Goal: Task Accomplishment & Management: Complete application form

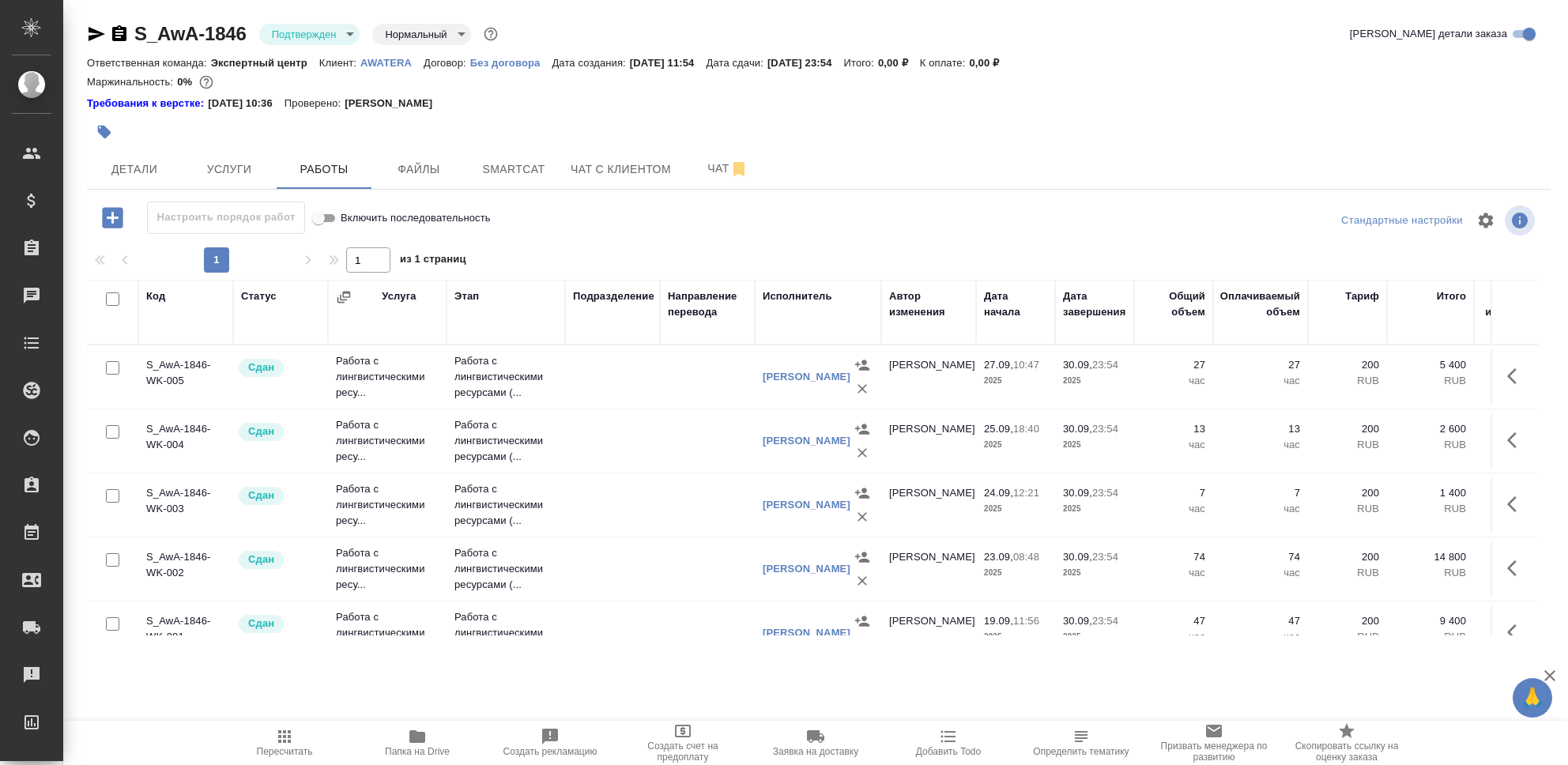
click at [110, 219] on icon "button" at bounding box center [112, 217] width 21 height 21
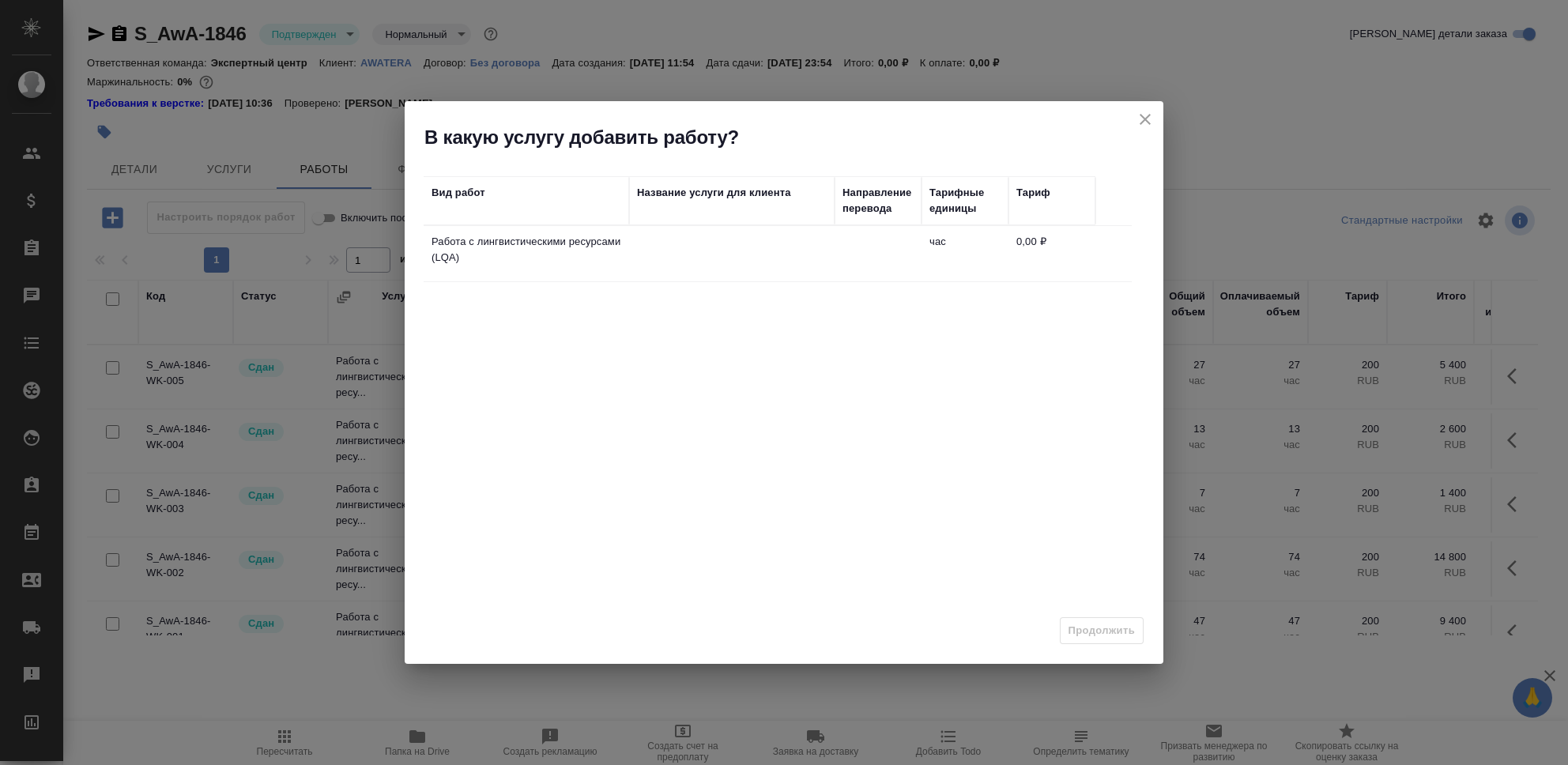
click at [864, 257] on td at bounding box center [878, 254] width 87 height 55
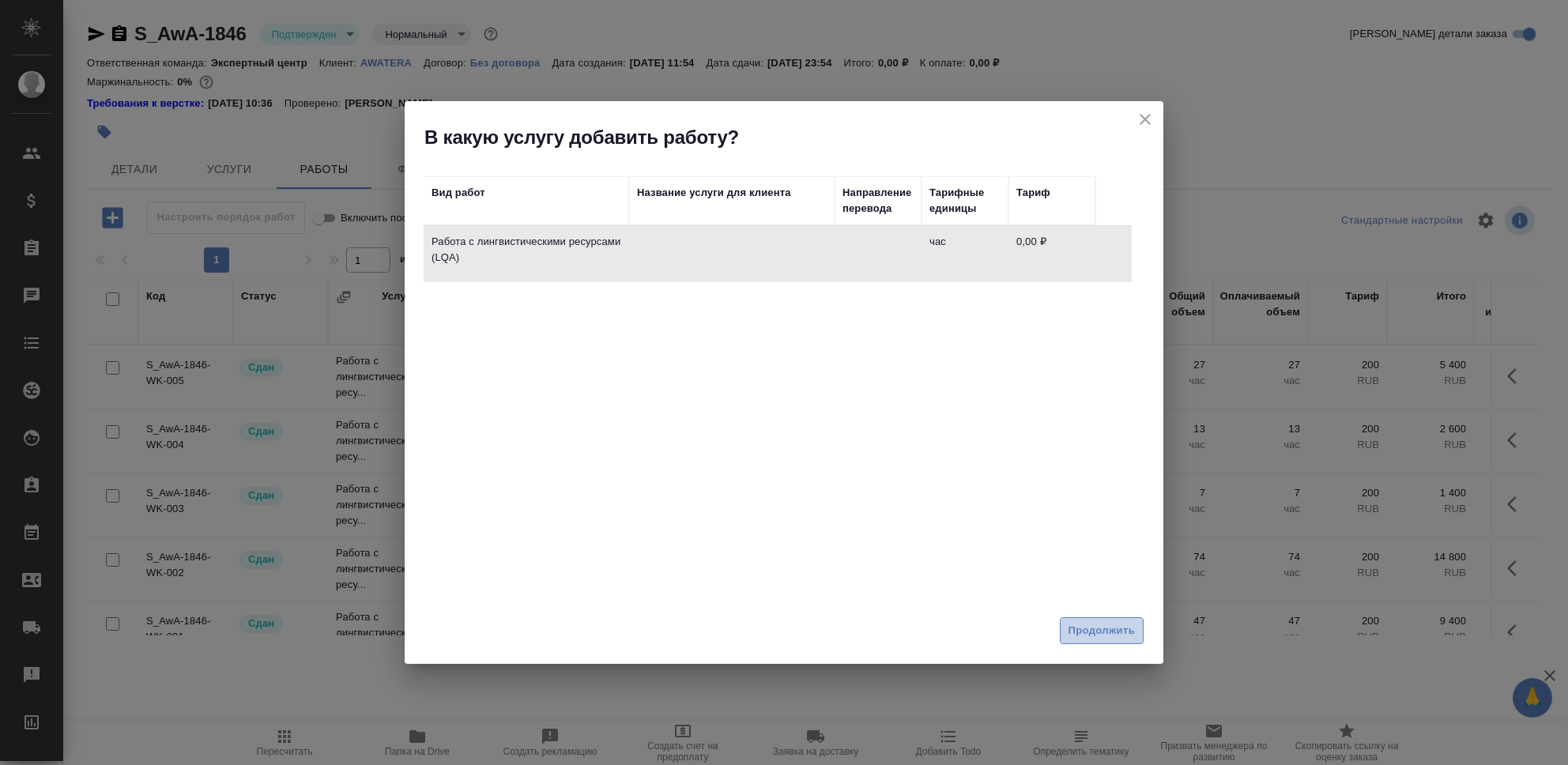
click at [1115, 635] on span "Продолжить" at bounding box center [1102, 631] width 66 height 18
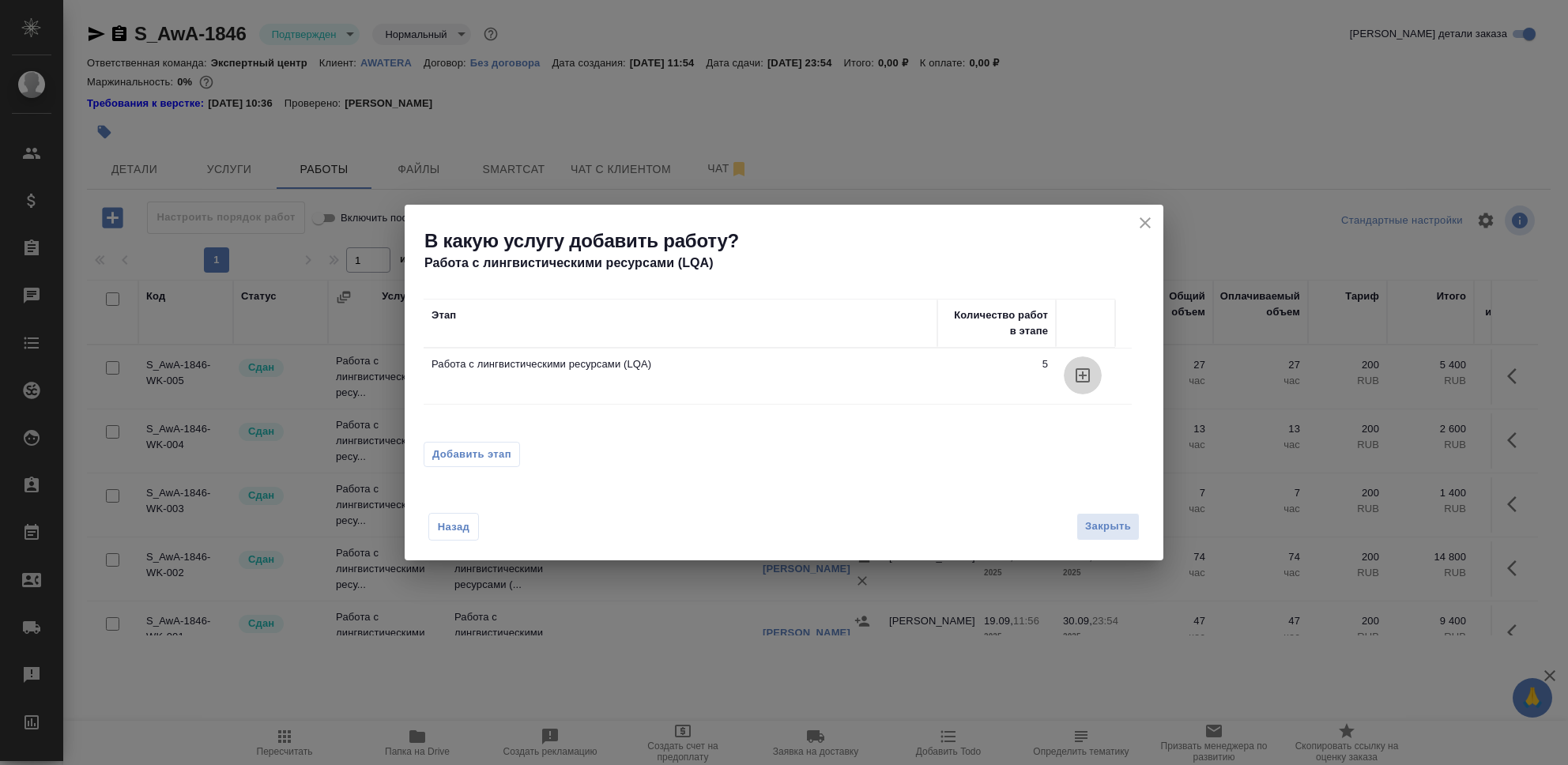
click at [1079, 382] on icon "button" at bounding box center [1083, 376] width 14 height 14
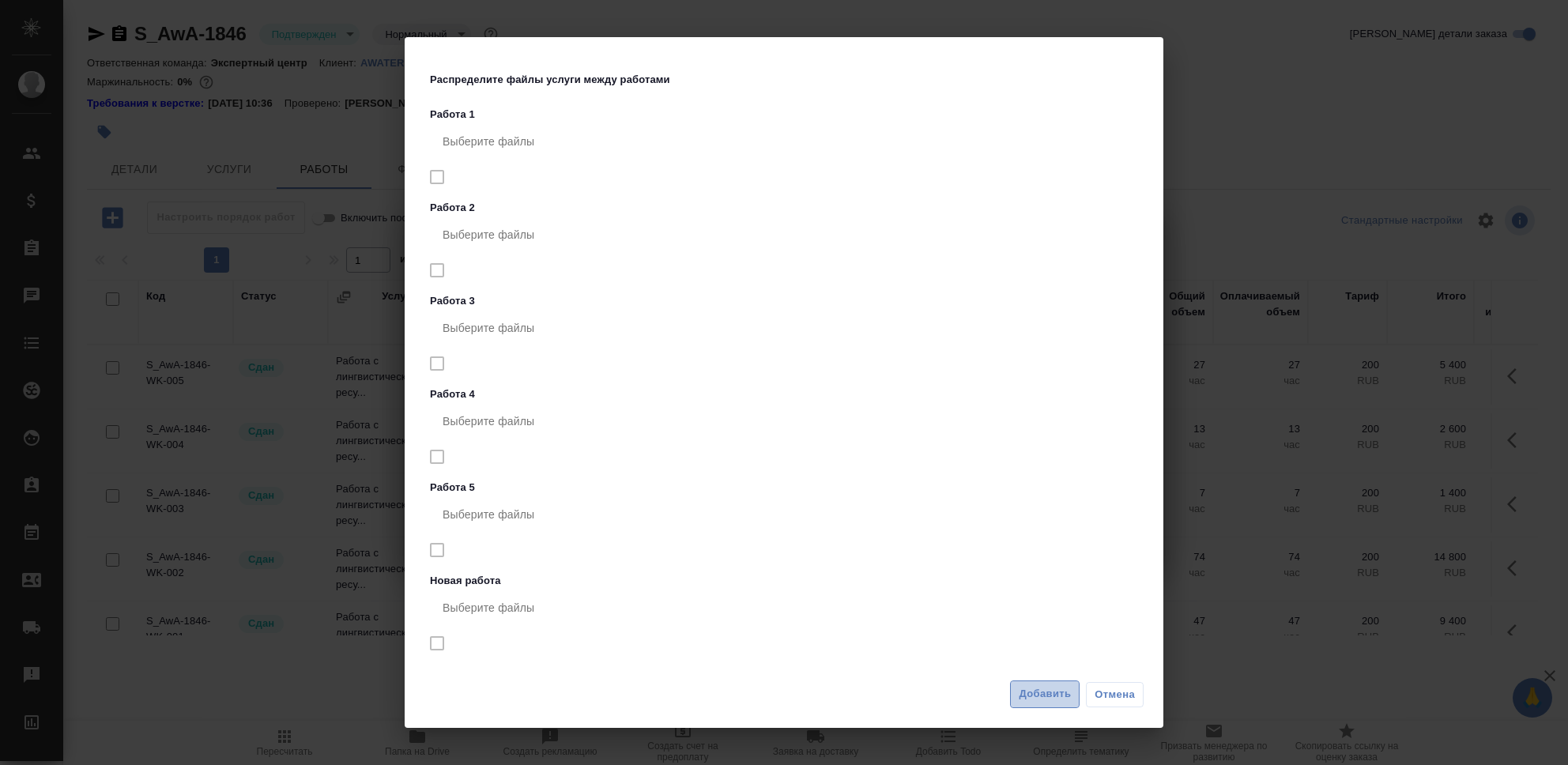
click at [1018, 692] on span "Добавить" at bounding box center [1044, 694] width 52 height 18
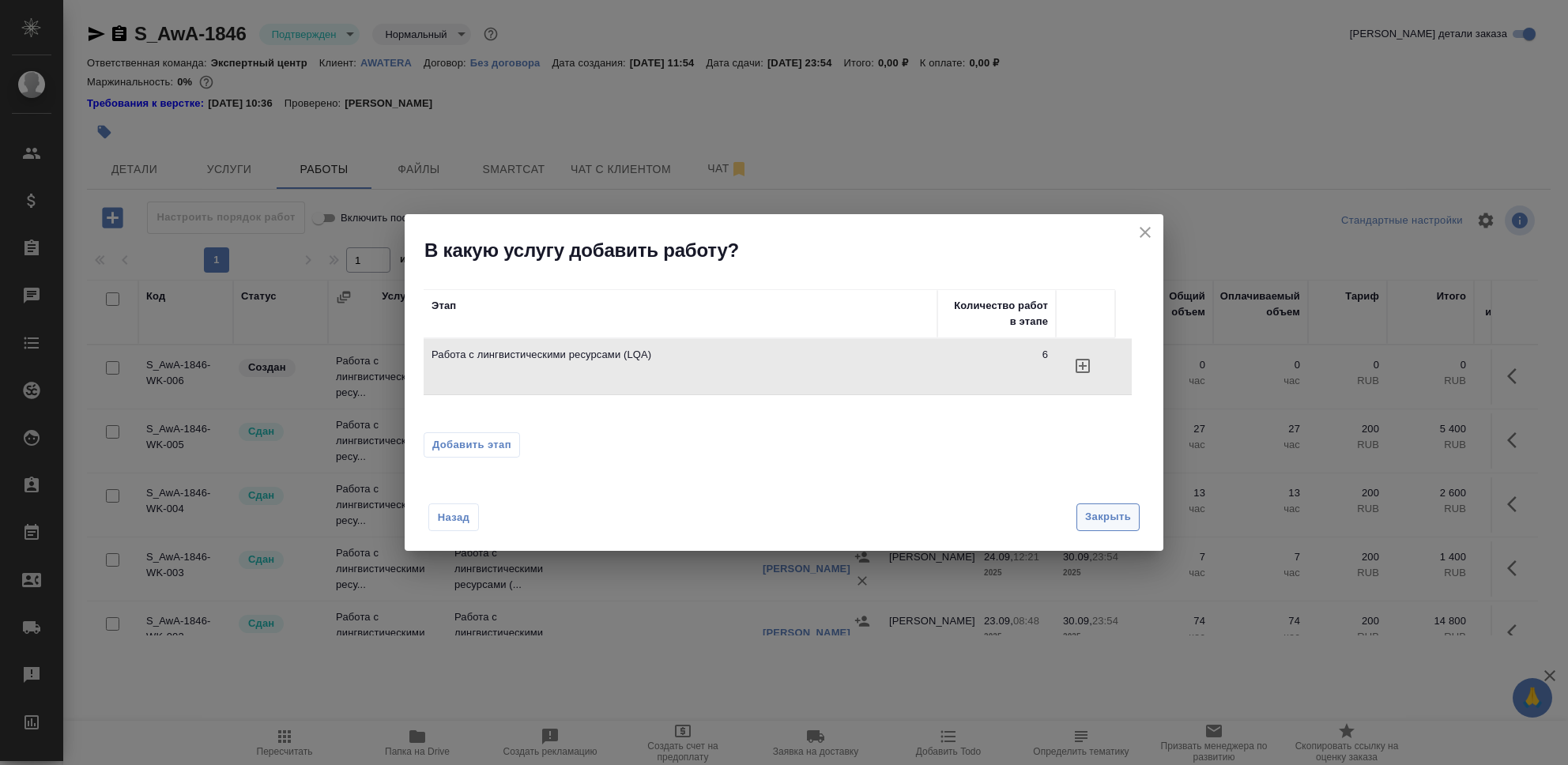
click at [1121, 515] on span "Закрыть" at bounding box center [1108, 517] width 46 height 18
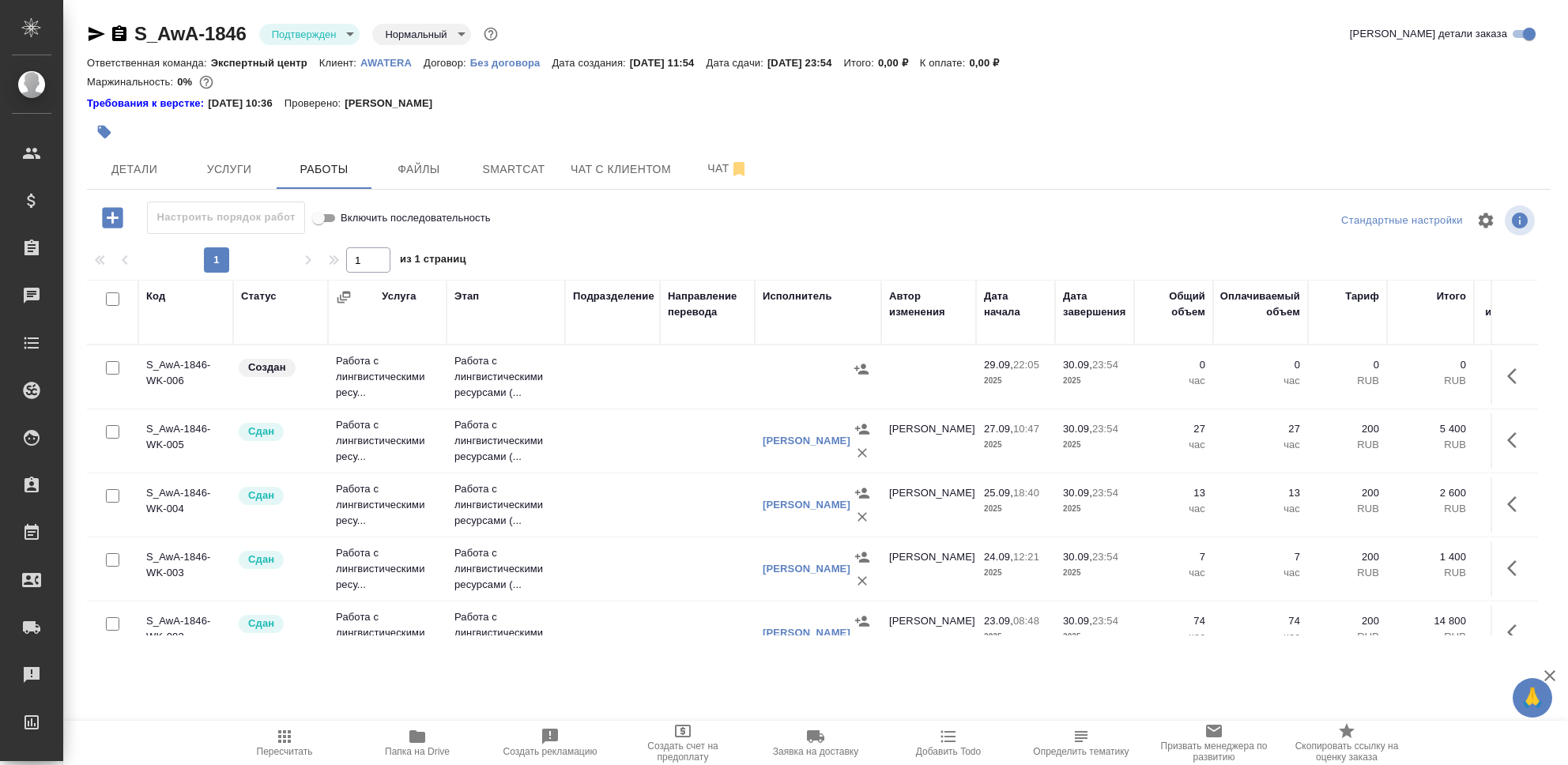
click at [203, 369] on td "S_AwA-1846-WK-006" at bounding box center [186, 377] width 95 height 55
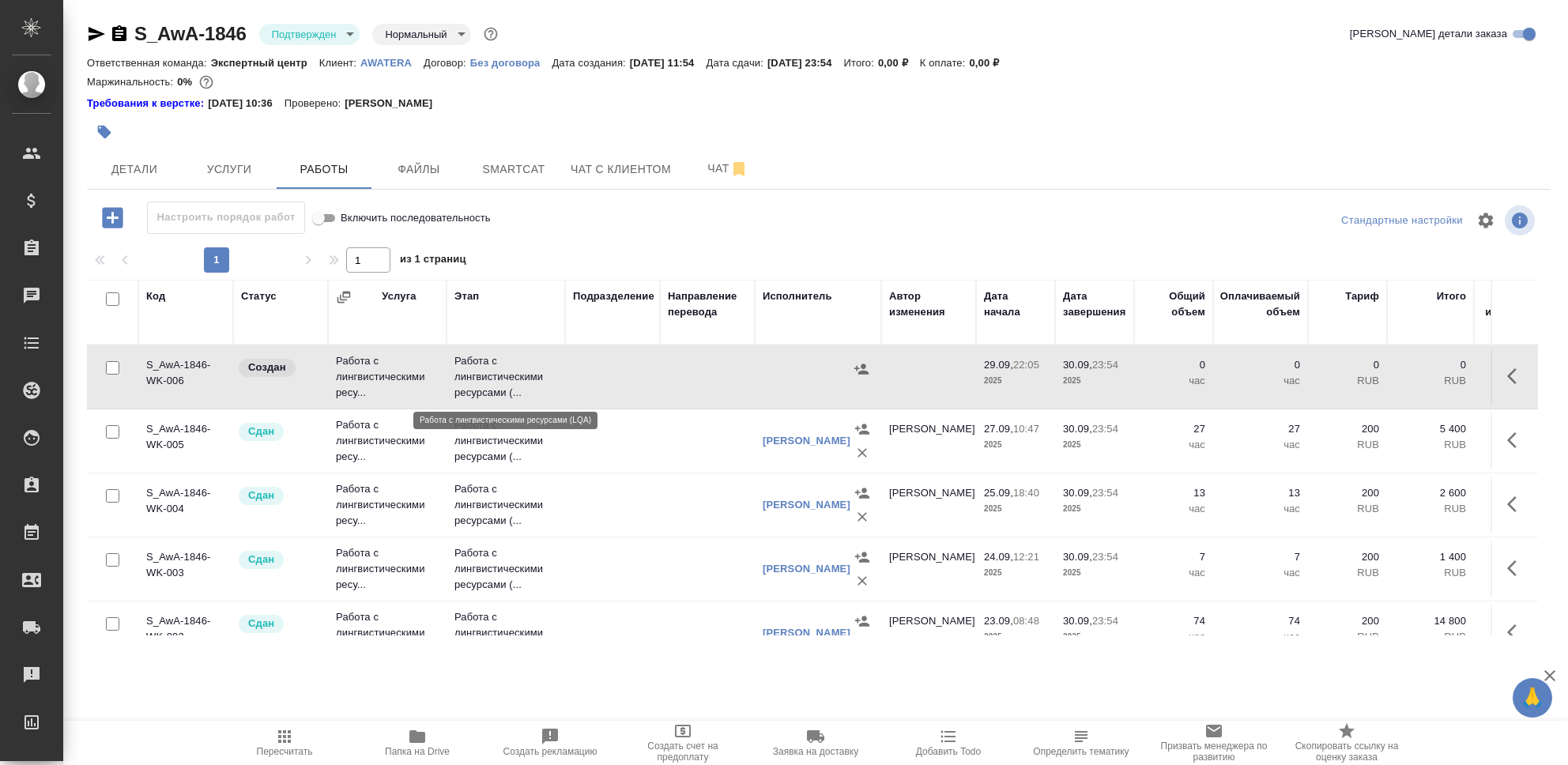
click at [458, 370] on p "Работа с лингвистическими ресурсами (..." at bounding box center [506, 377] width 103 height 47
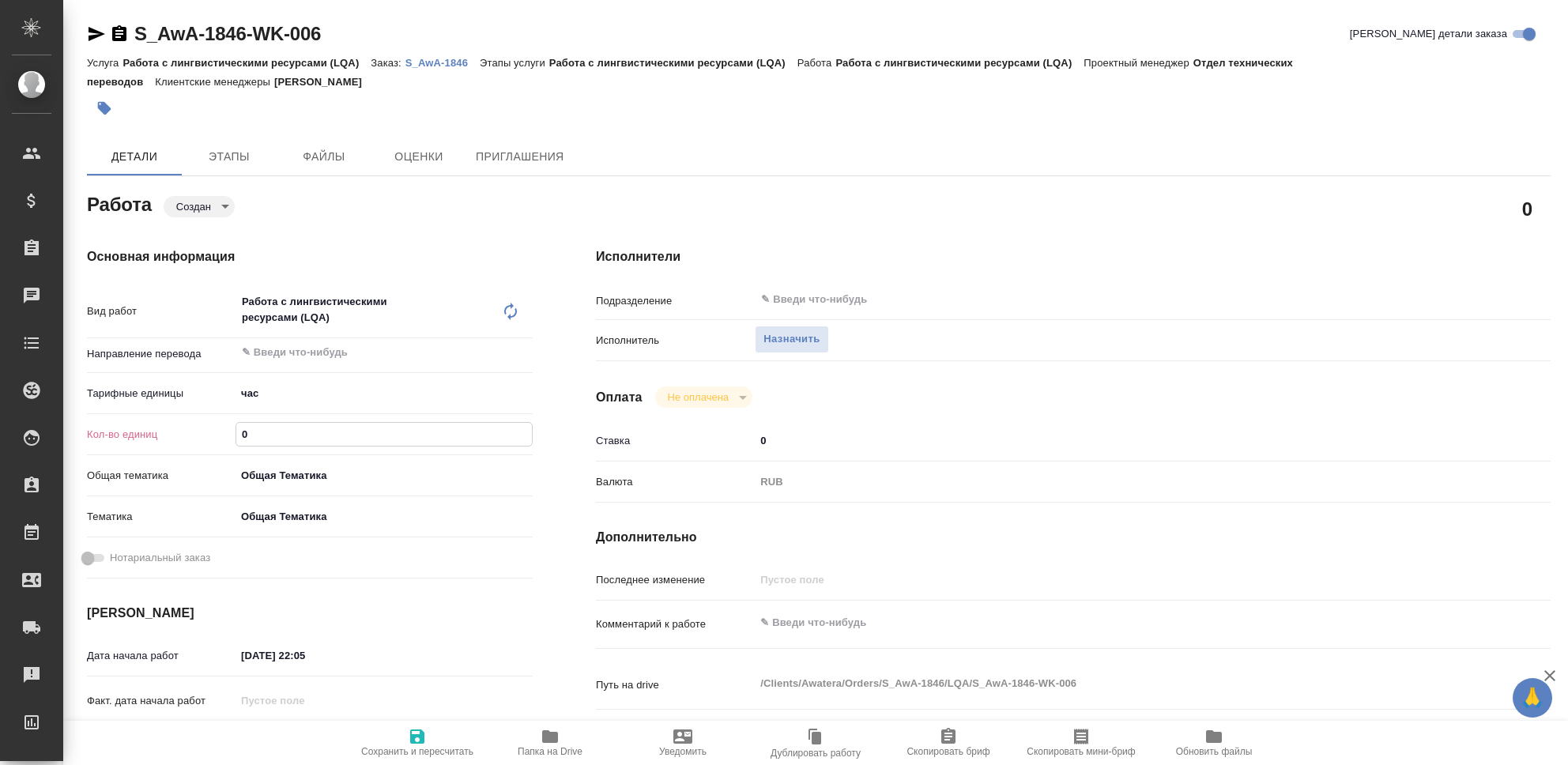
click at [273, 436] on input "0" at bounding box center [384, 435] width 295 height 23
type input "27"
click at [814, 624] on textarea at bounding box center [1112, 624] width 714 height 27
type textarea "Чистка ТМ Любятово, AWATERA Tech."
click at [426, 746] on icon "button" at bounding box center [417, 736] width 19 height 19
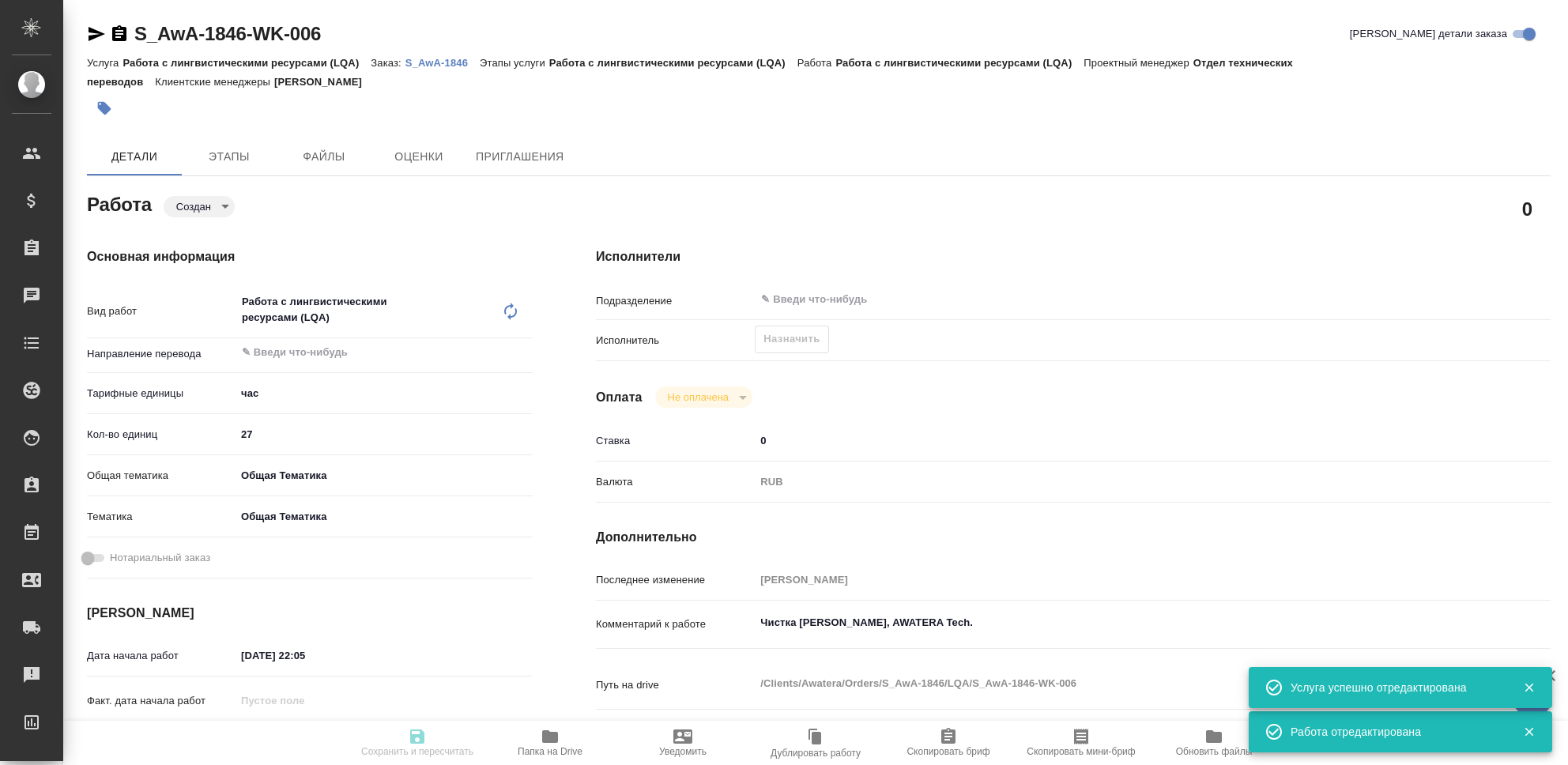
type input "created"
type input "5a8b1489cc6b4906c91bfd93"
type input "27"
type input "obtem"
type input "6012b1ca196b0e5c9229a120"
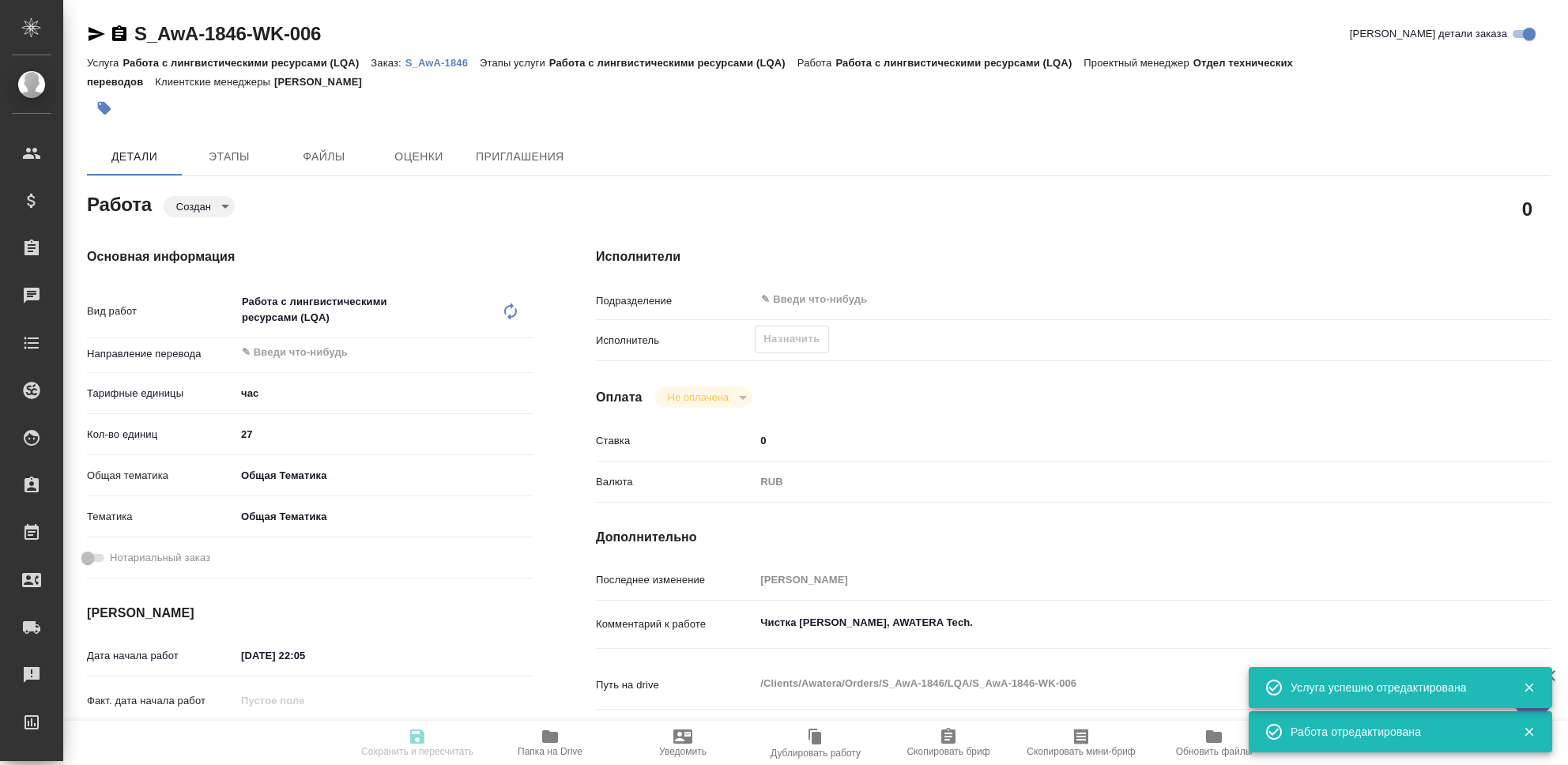
type input "29.09.2025 22:05"
type input "30.09.2025 23:54"
type input "notPayed"
type input "0"
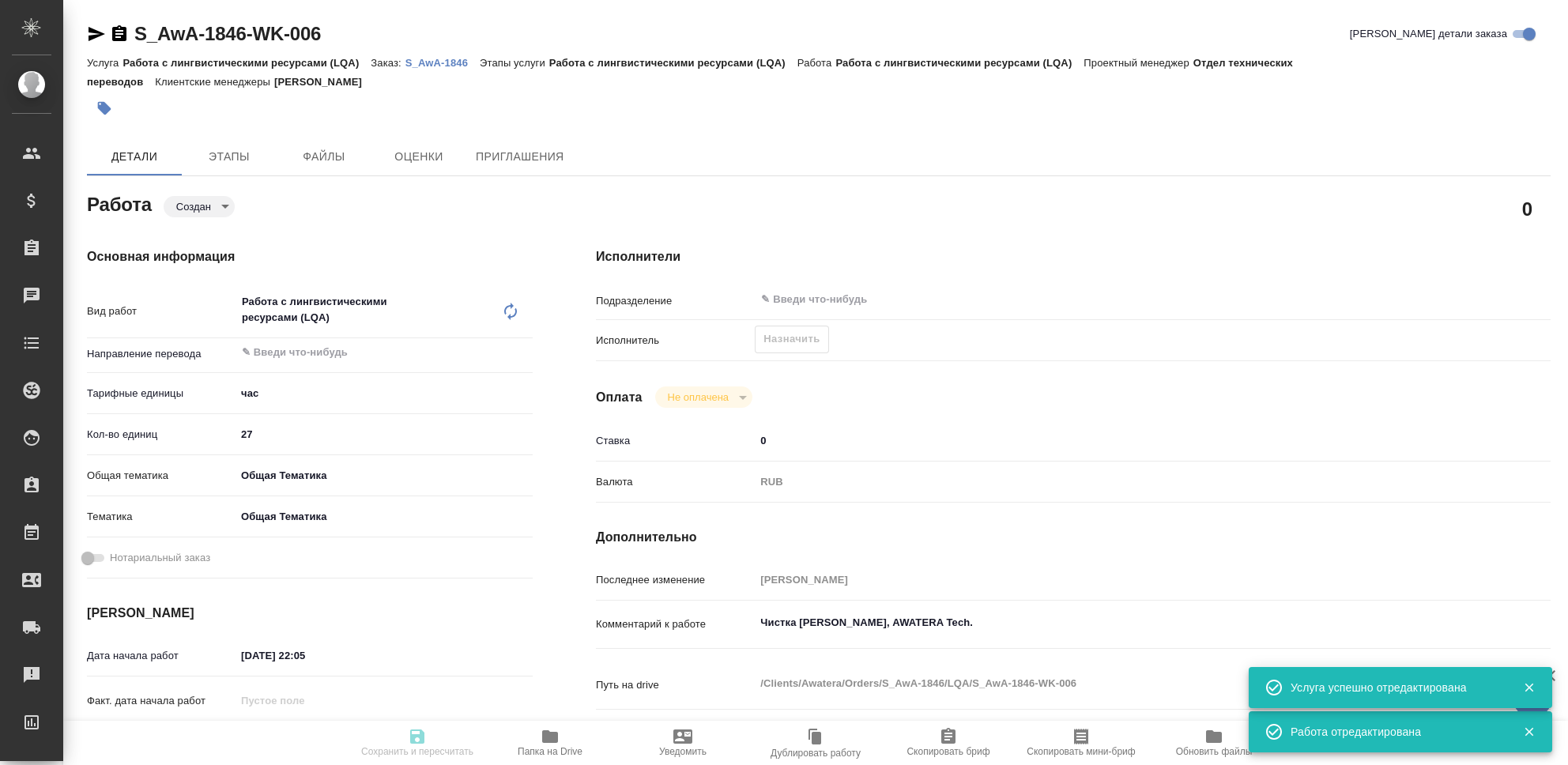
type input "RUB"
type input "[PERSON_NAME]"
type input "S_AwA-1846"
type input "Работа с лингвистическими ресурсами (LQA)"
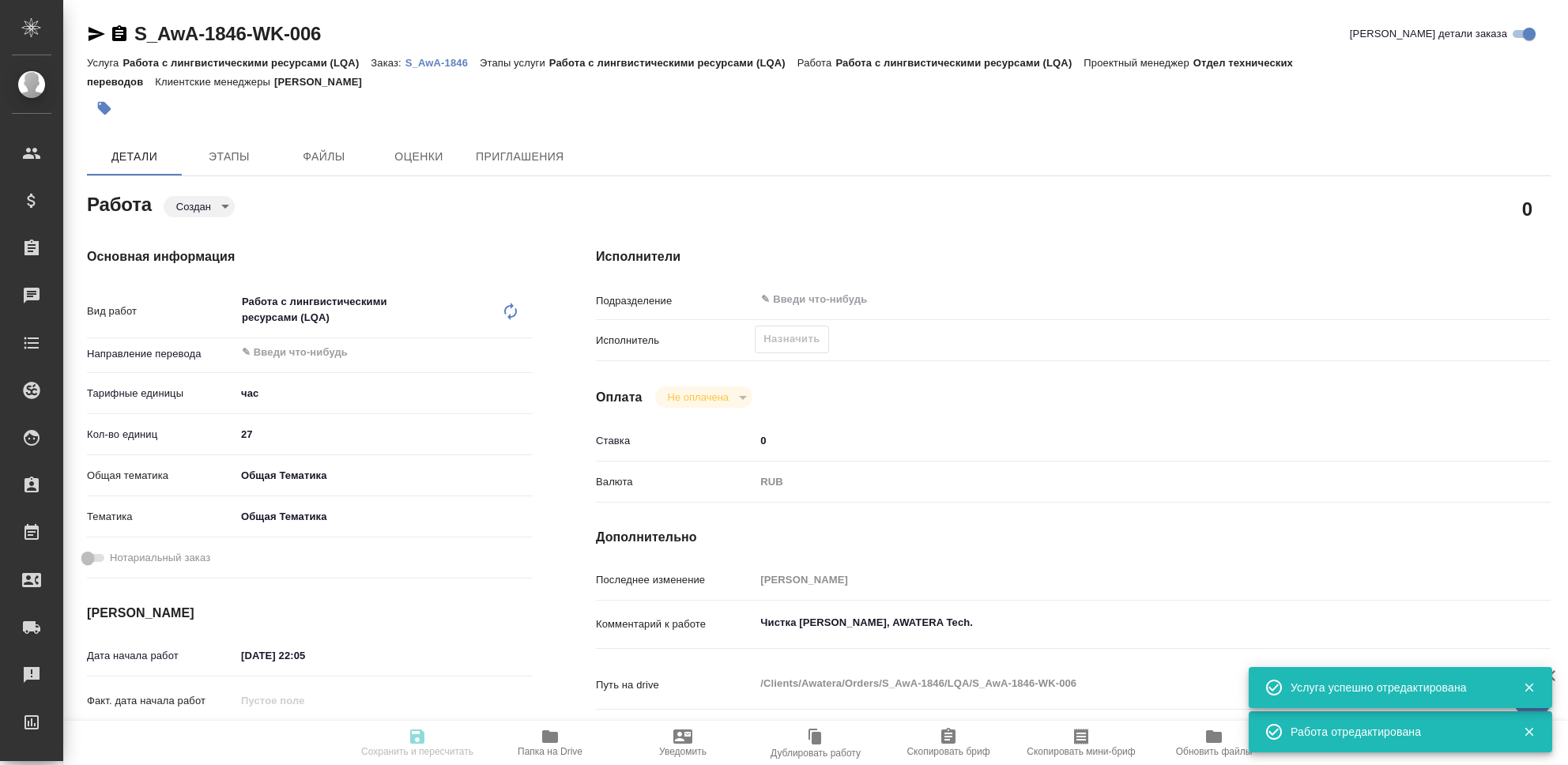
type input "[PERSON_NAME]"
type input "/Clients/Awatera/Orders/S_AwA-1846"
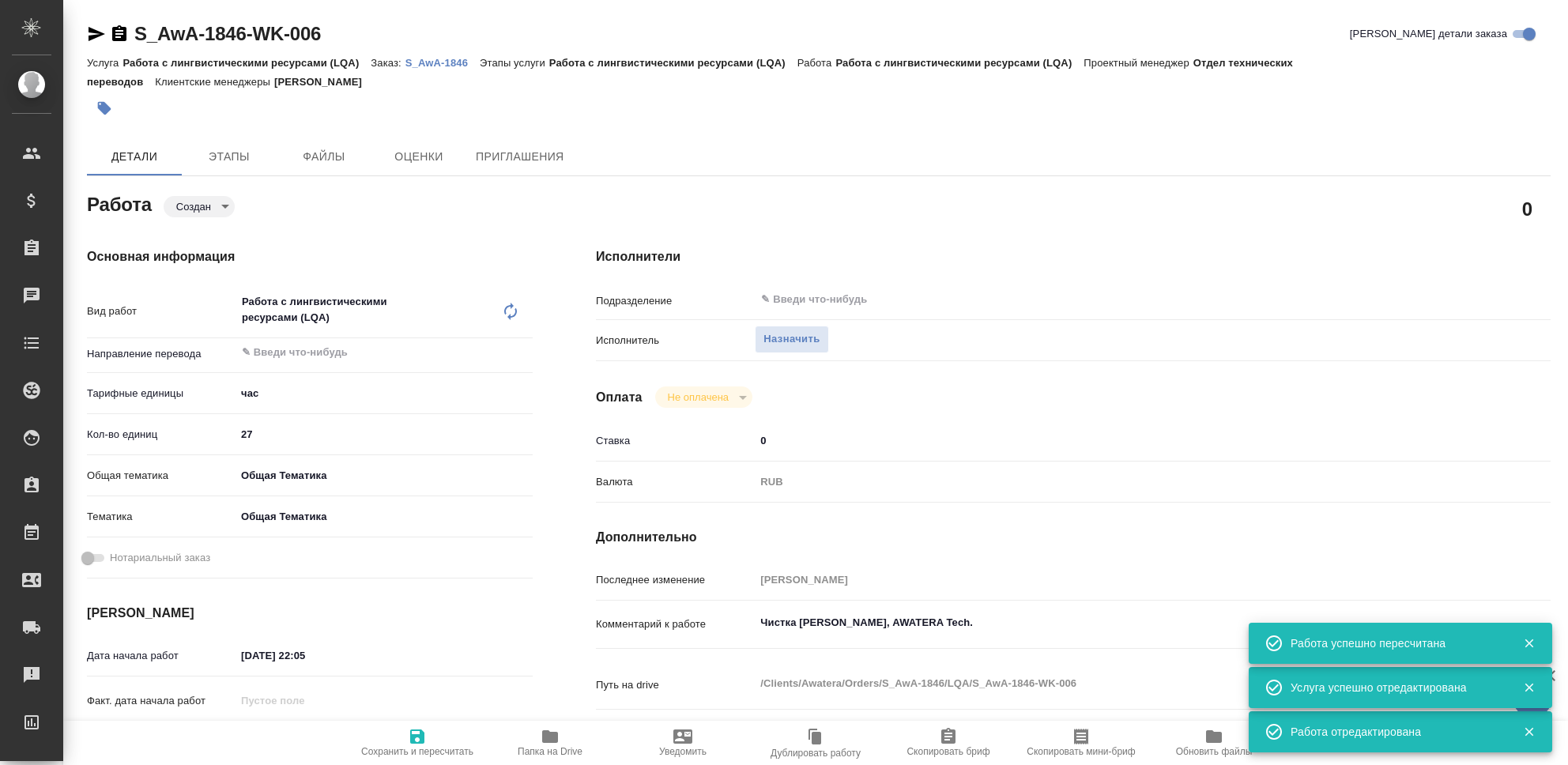
type input "created"
type input "5a8b1489cc6b4906c91bfd93"
type input "27"
type input "obtem"
type input "6012b1ca196b0e5c9229a120"
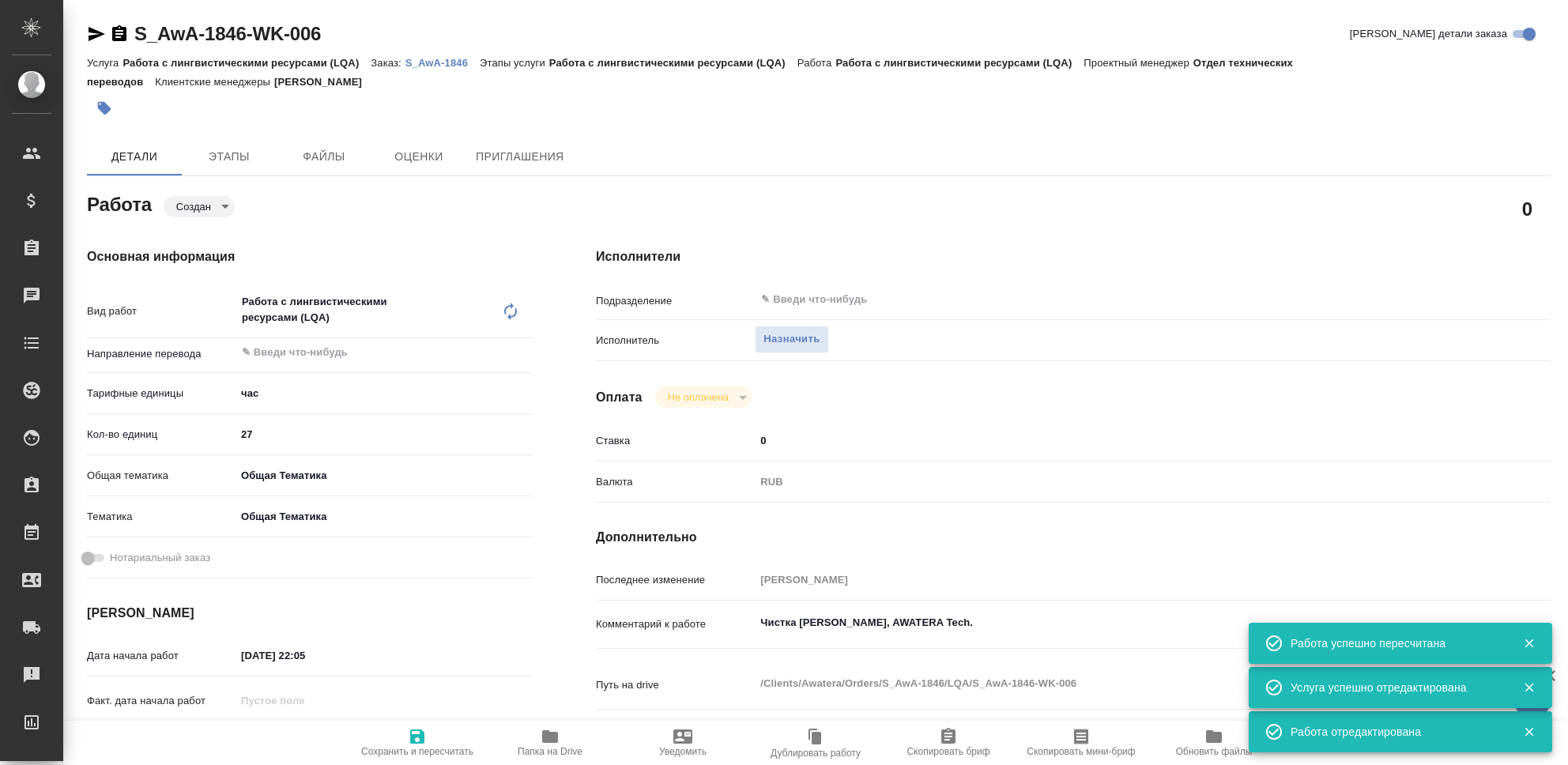
type input "29.09.2025 22:05"
type input "30.09.2025 23:54"
type input "notPayed"
type input "0"
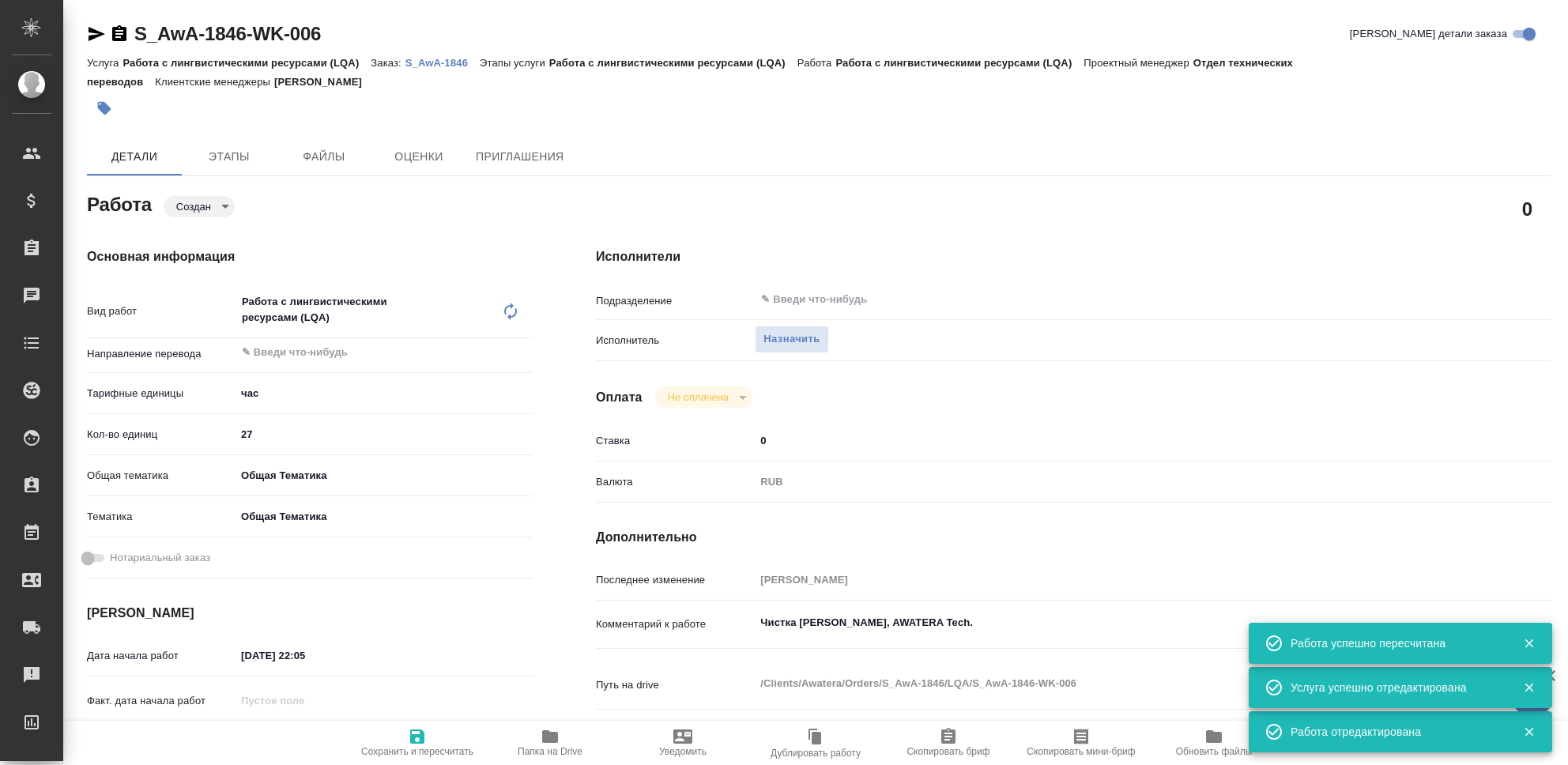
type input "RUB"
type input "[PERSON_NAME]"
type input "S_AwA-1846"
type input "Работа с лингвистическими ресурсами (LQA)"
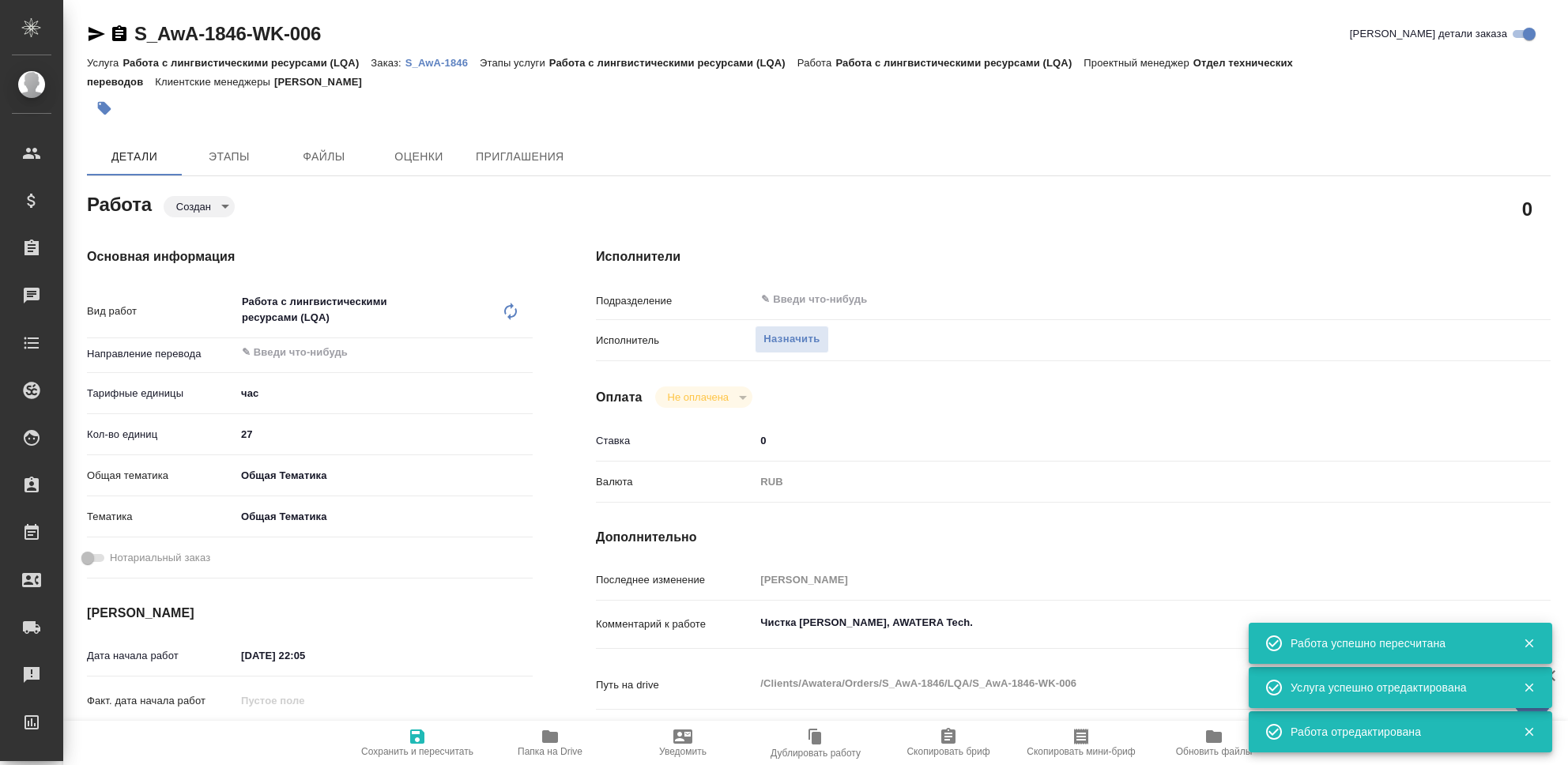
type input "[PERSON_NAME]"
type input "/Clients/Awatera/Orders/S_AwA-1846"
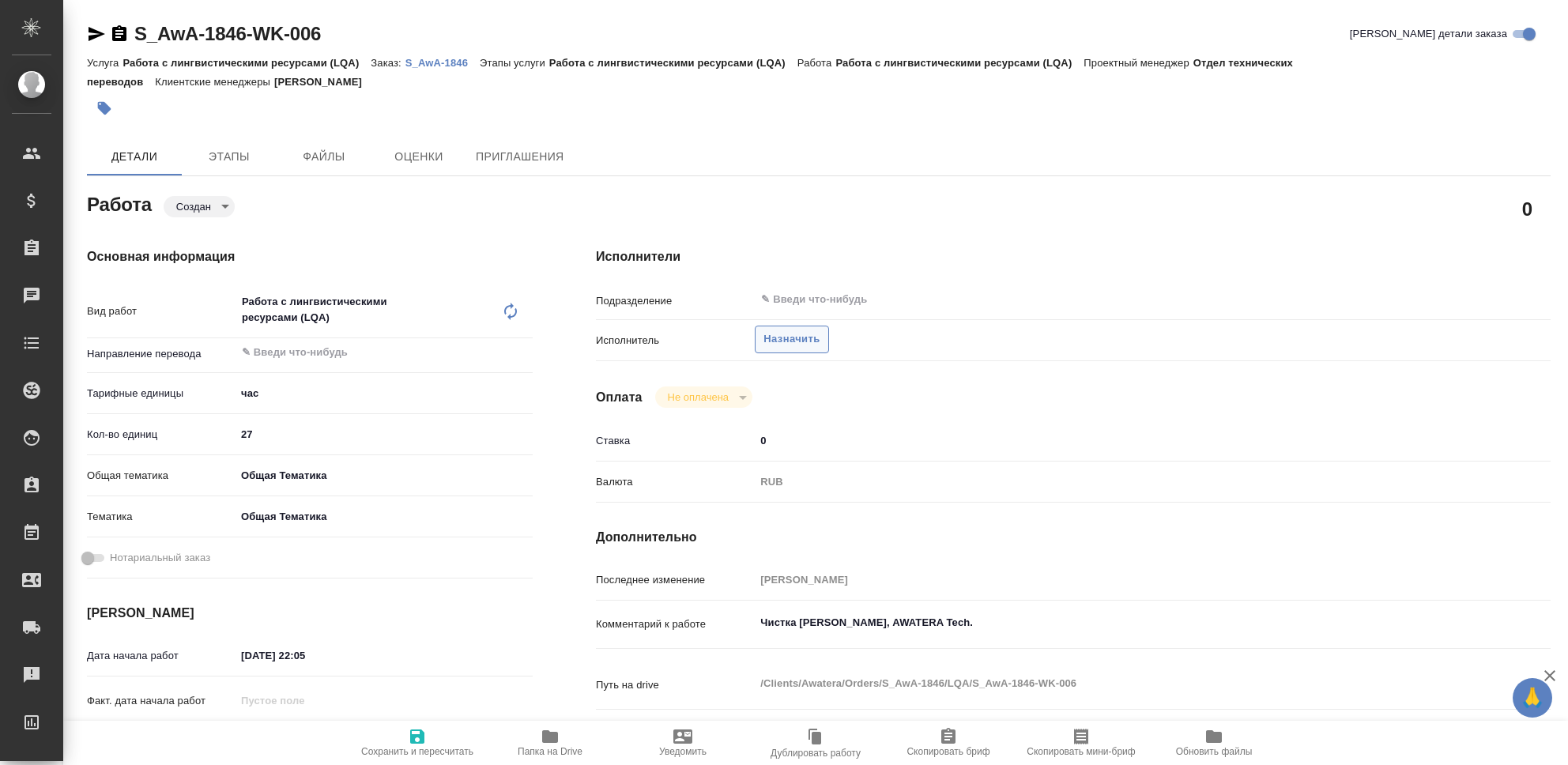
click at [781, 344] on span "Назначить" at bounding box center [791, 339] width 56 height 18
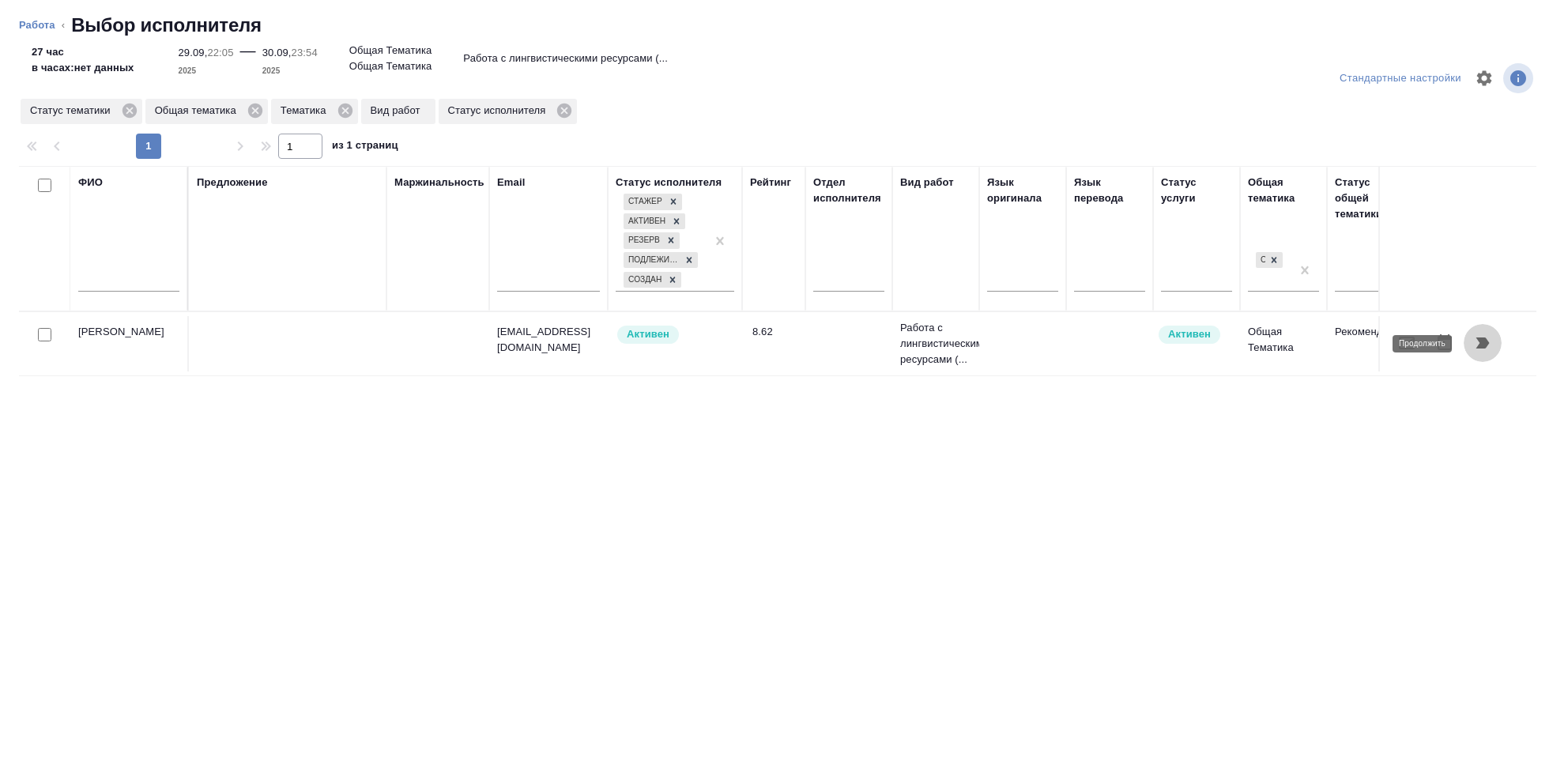
click at [1487, 342] on icon "button" at bounding box center [1483, 343] width 13 height 11
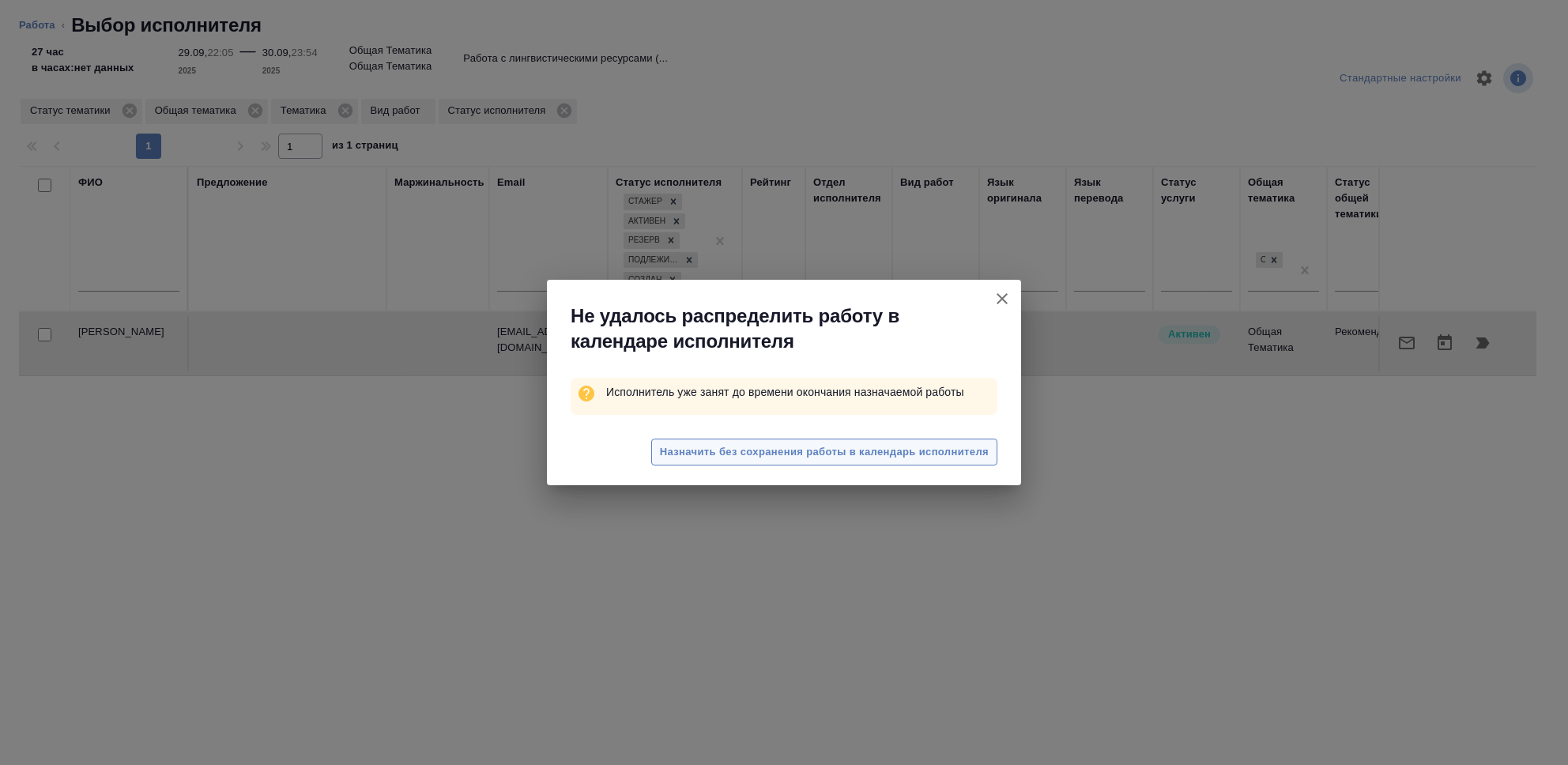
click at [907, 462] on button "Назначить без сохранения работы в календарь исполнителя" at bounding box center [824, 452] width 346 height 28
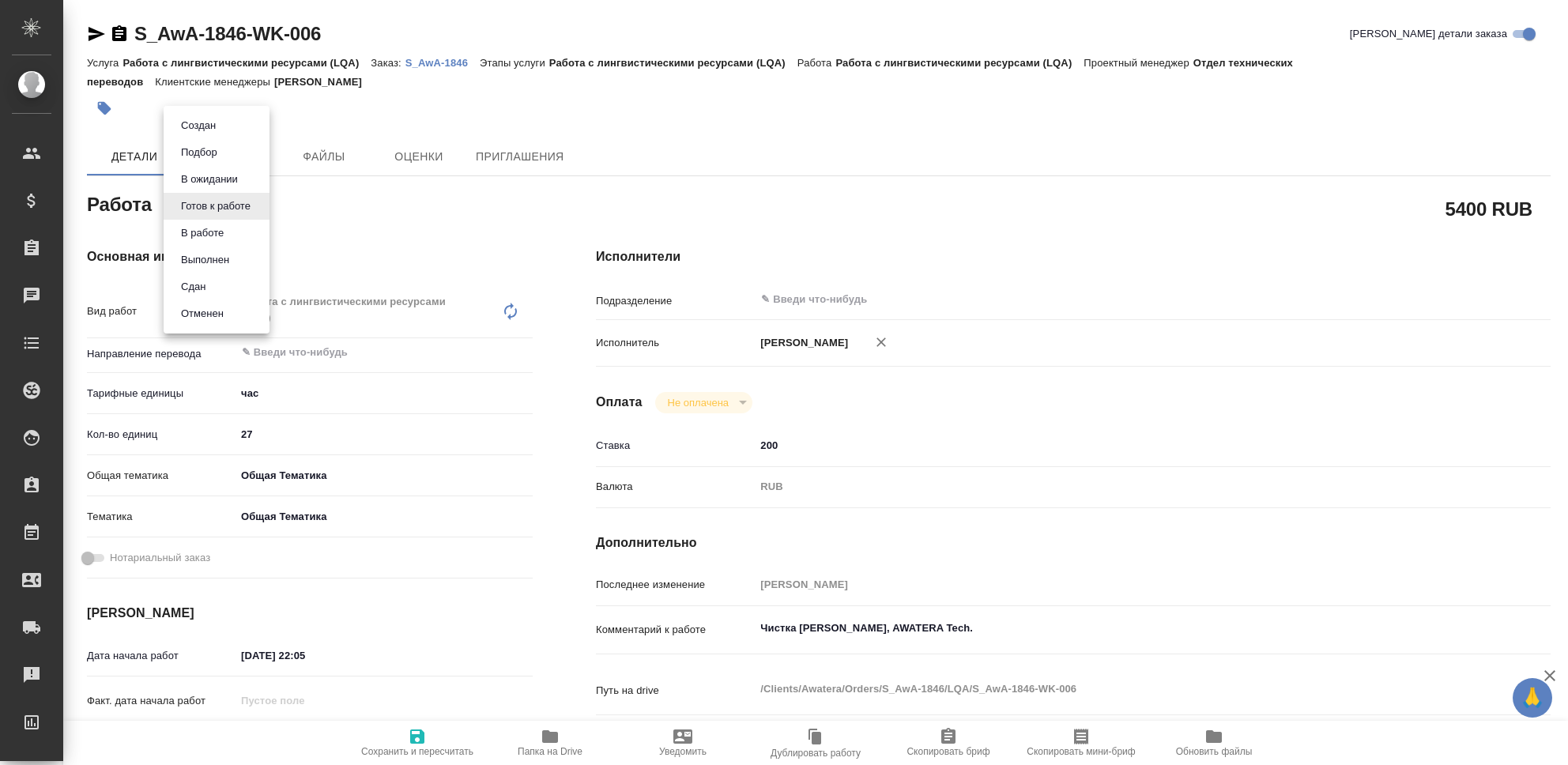
click at [247, 204] on body "🙏 .cls-1 fill:#fff; AWATERA Seleznev Maksim Клиенты Спецификации Заказы Чаты To…" at bounding box center [784, 382] width 1568 height 765
click at [229, 292] on li "Сдан" at bounding box center [217, 287] width 106 height 27
type textarea "x"
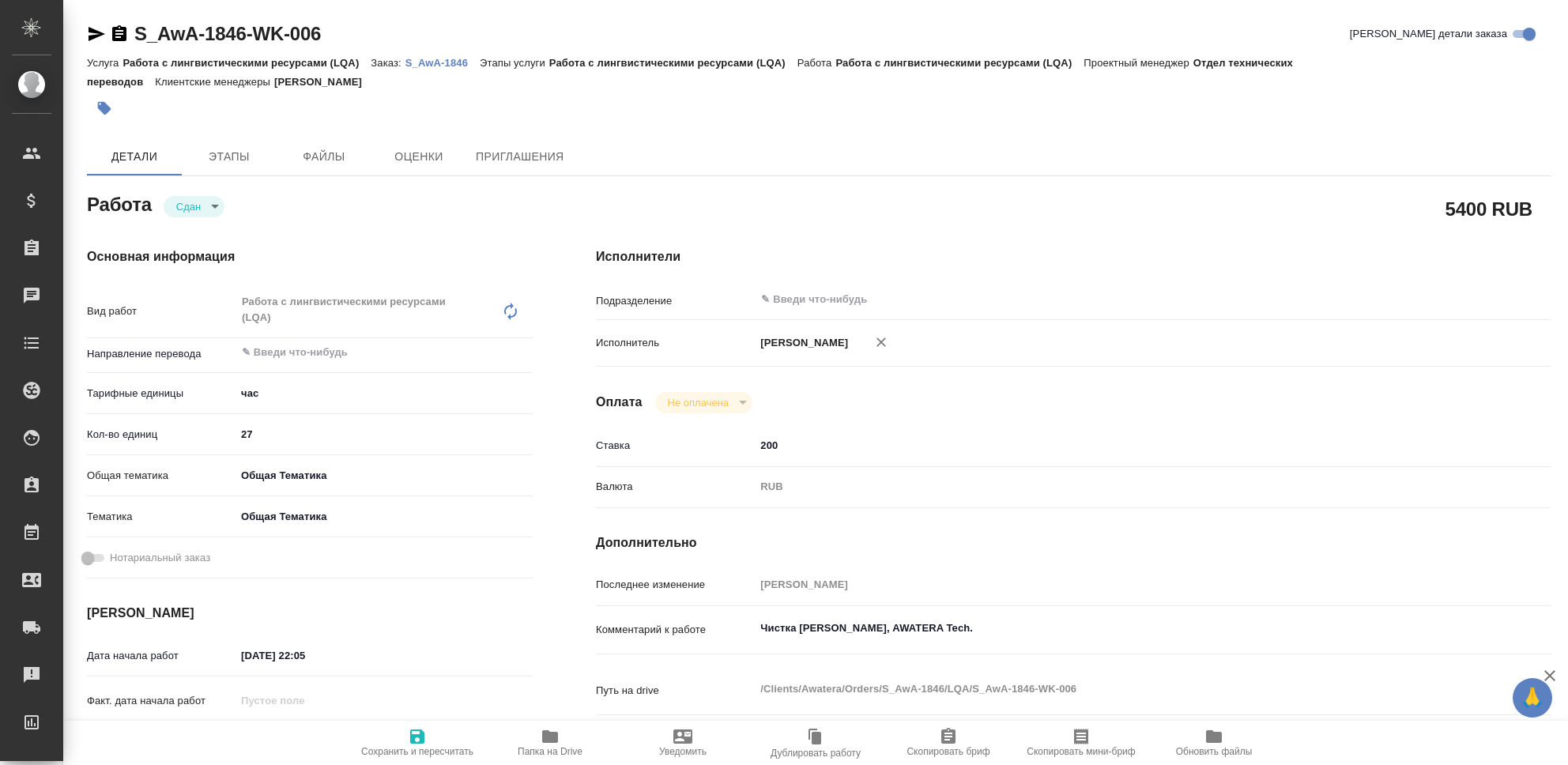
type textarea "x"
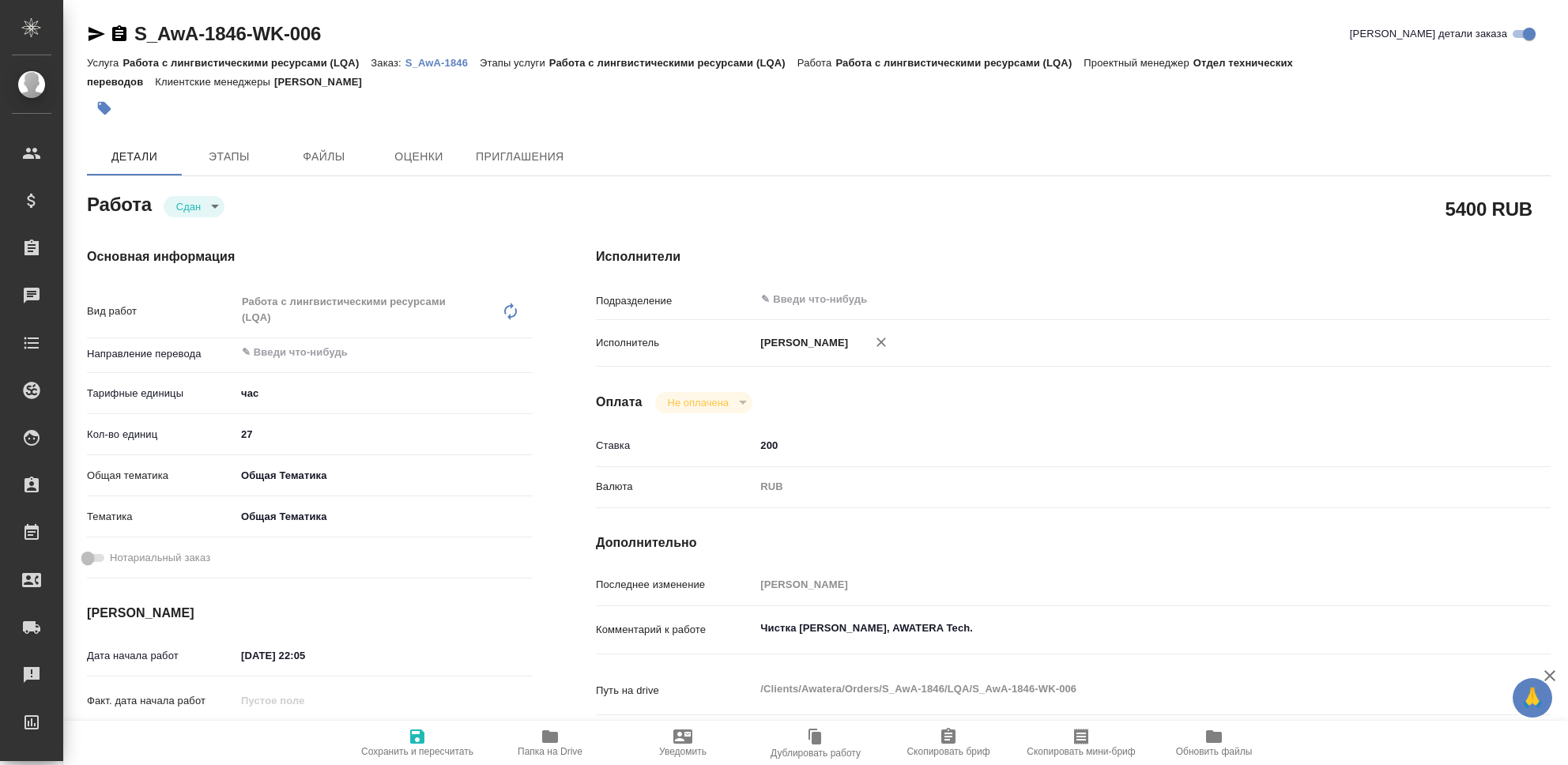
type textarea "x"
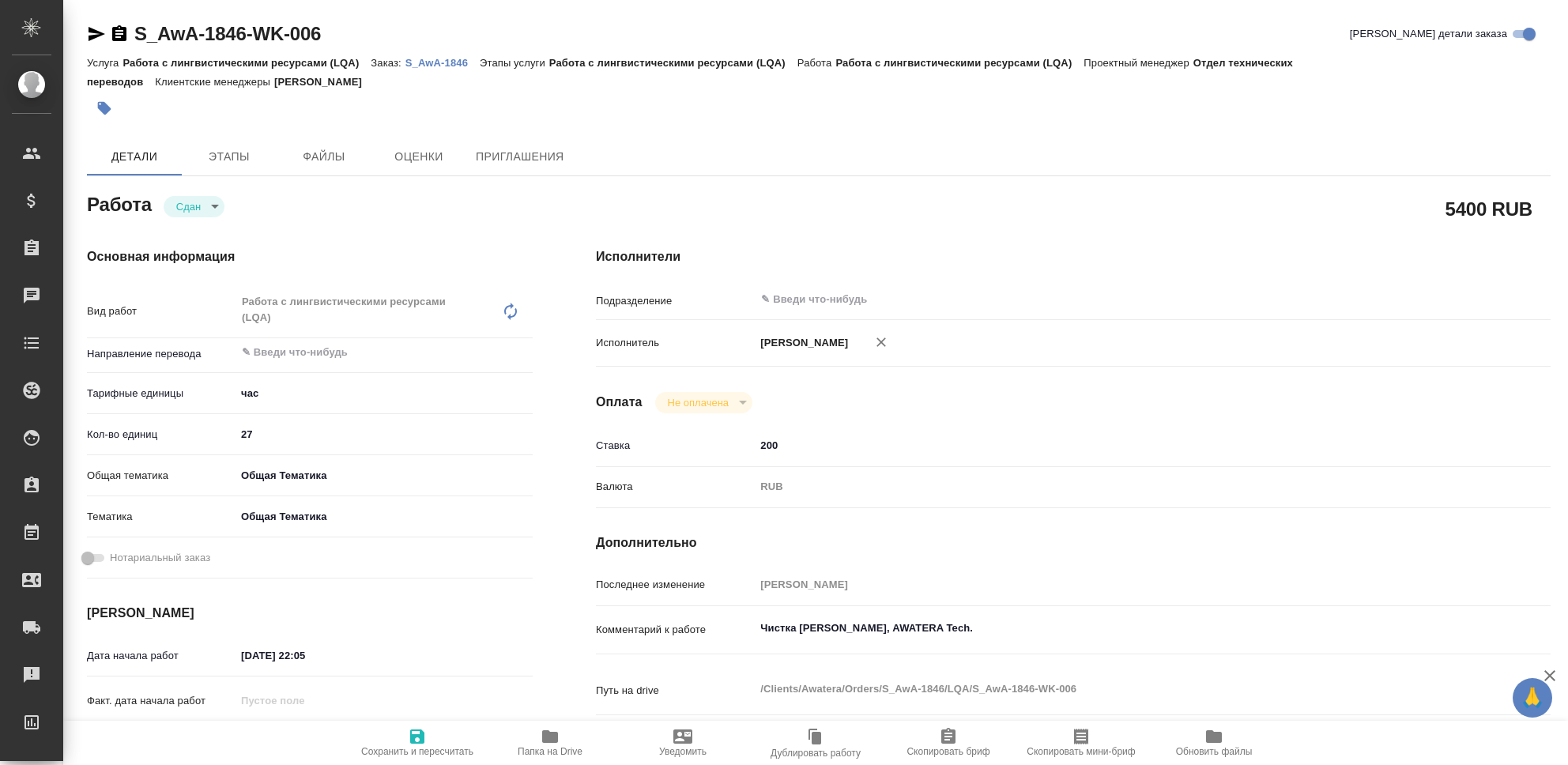
type textarea "x"
click at [409, 739] on icon "button" at bounding box center [417, 736] width 19 height 19
type textarea "x"
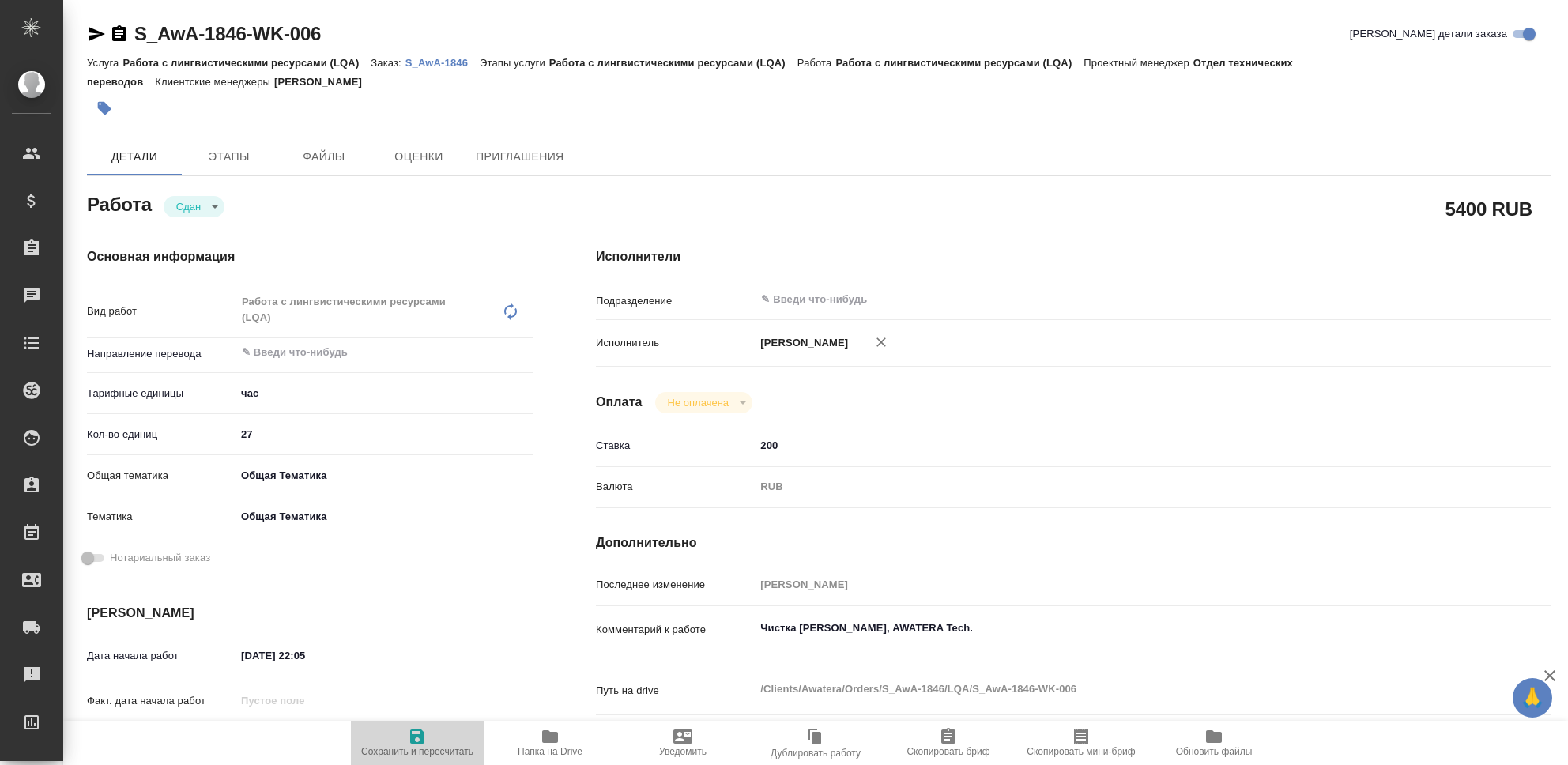
type textarea "x"
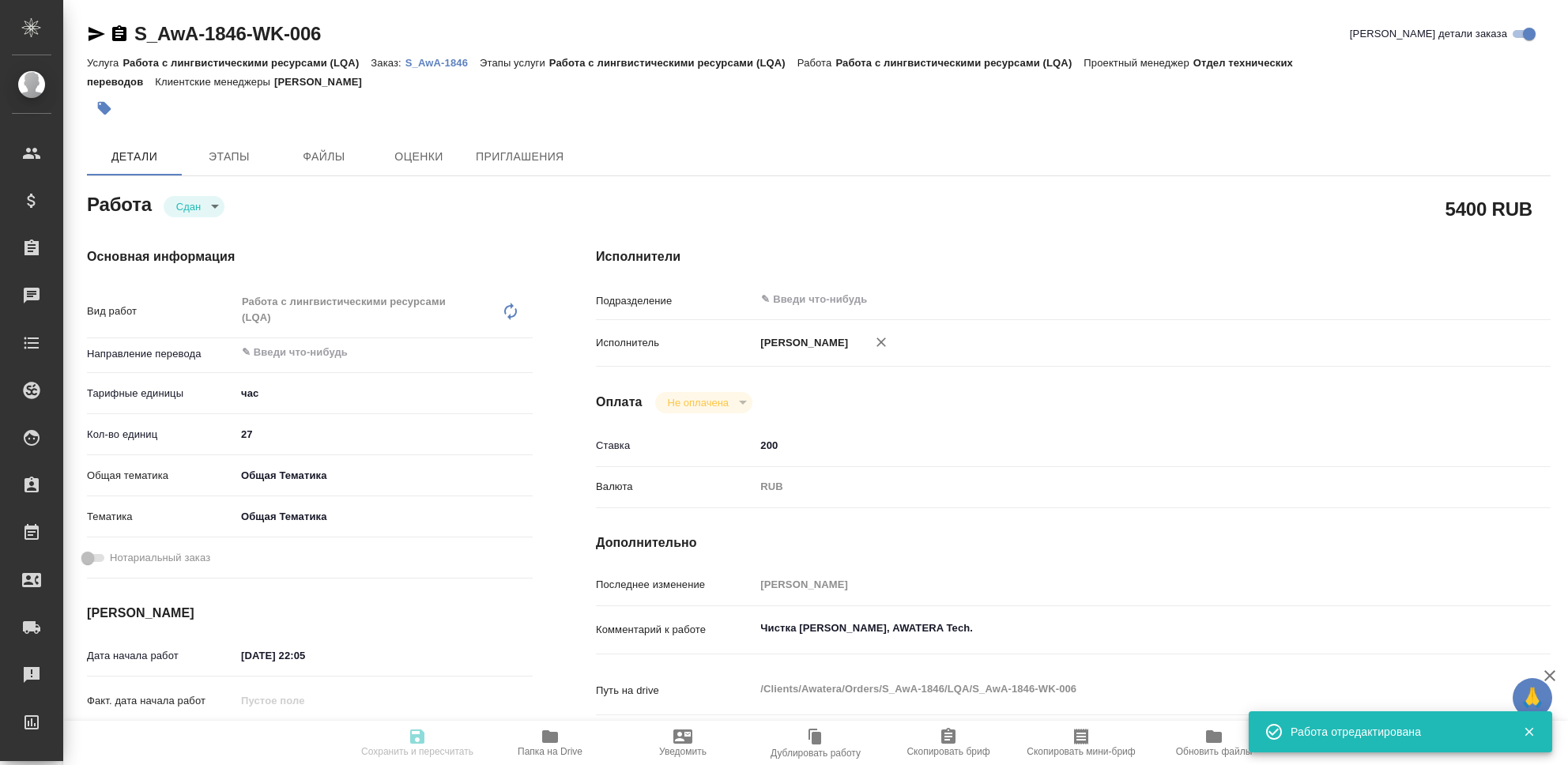
type textarea "x"
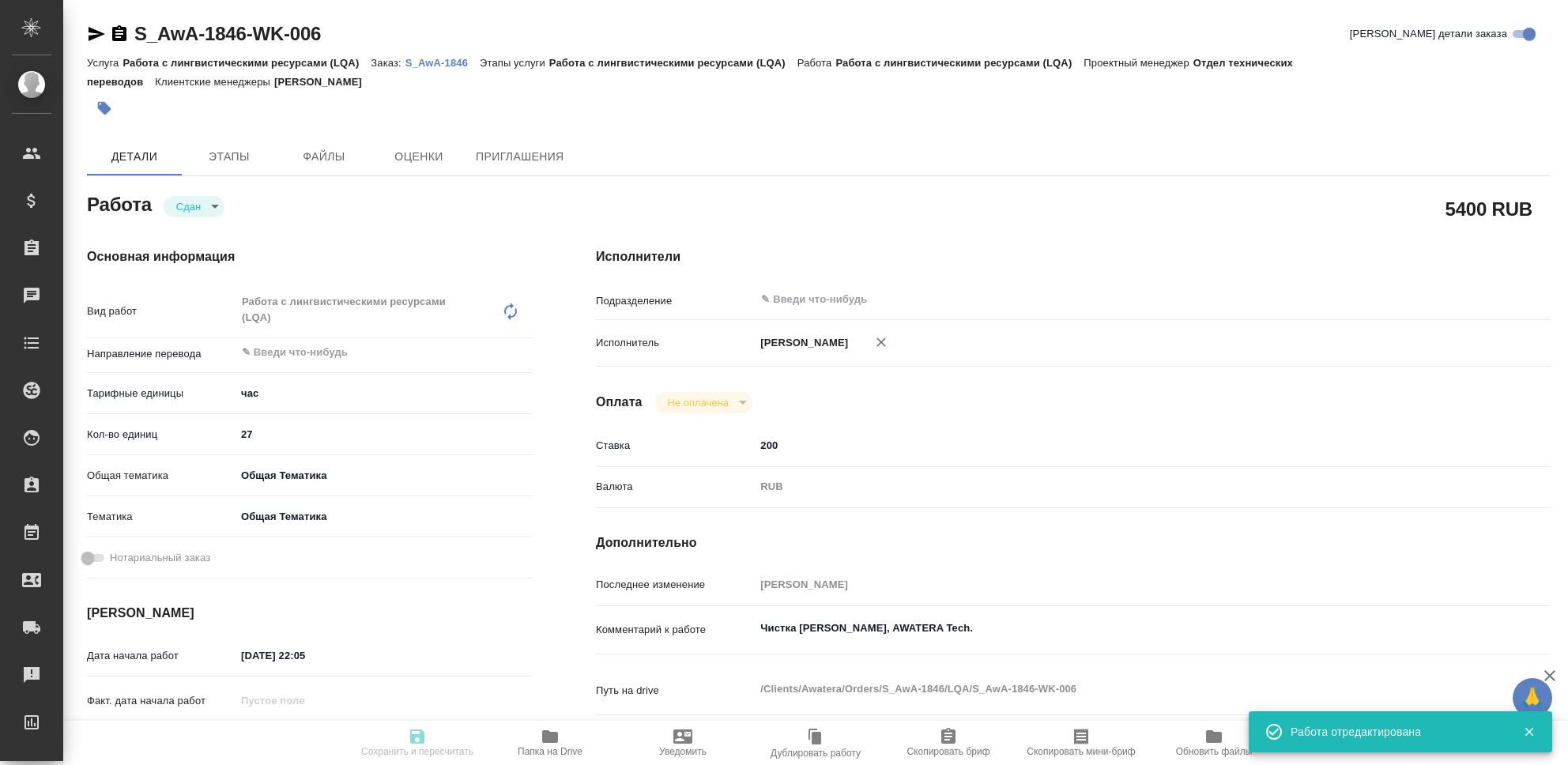
type textarea "x"
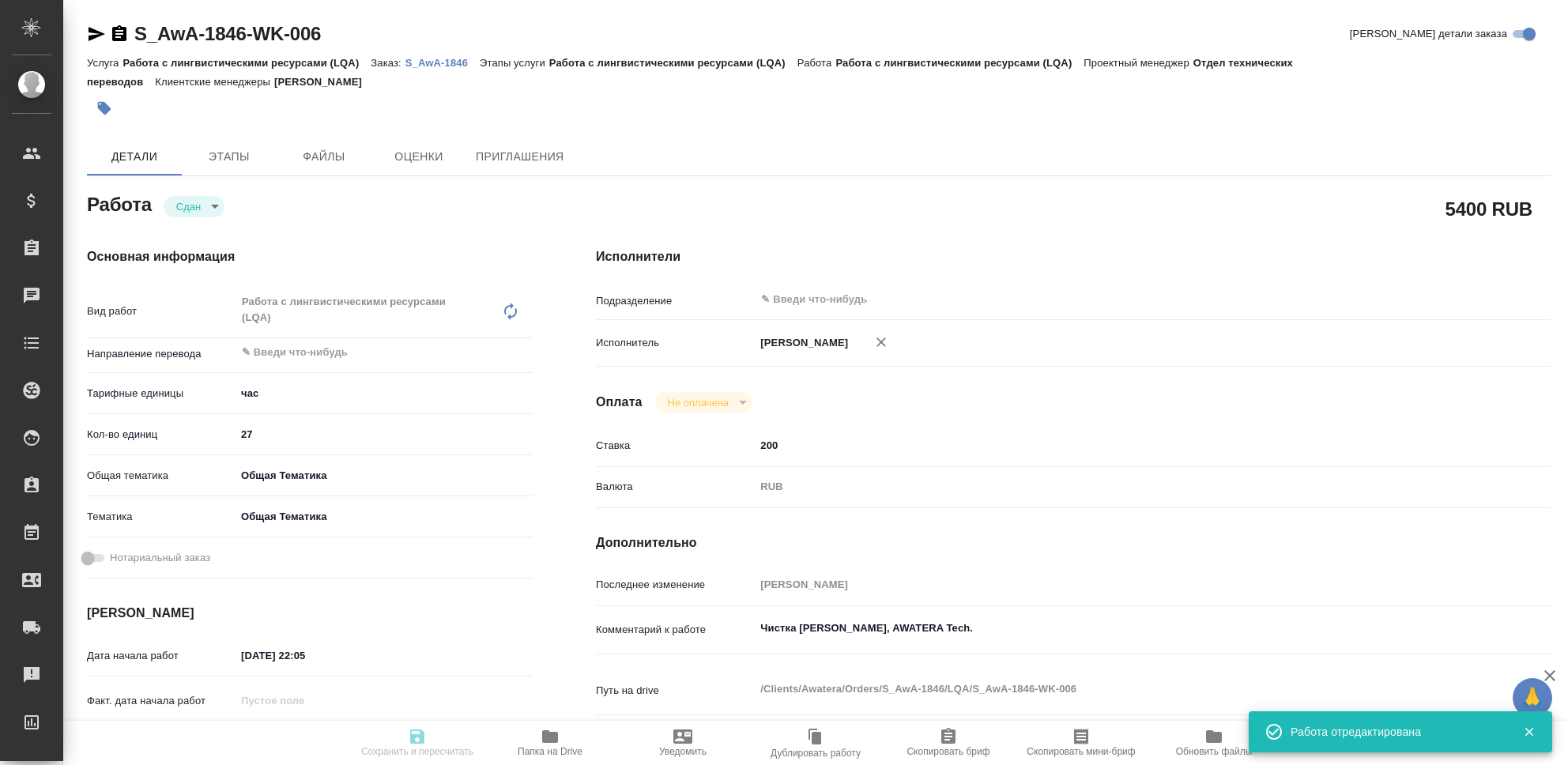
type input "closed"
type textarea "Работа с лингвистическими ресурсами (LQA)"
type textarea "x"
type input "5a8b1489cc6b4906c91bfd93"
type input "27"
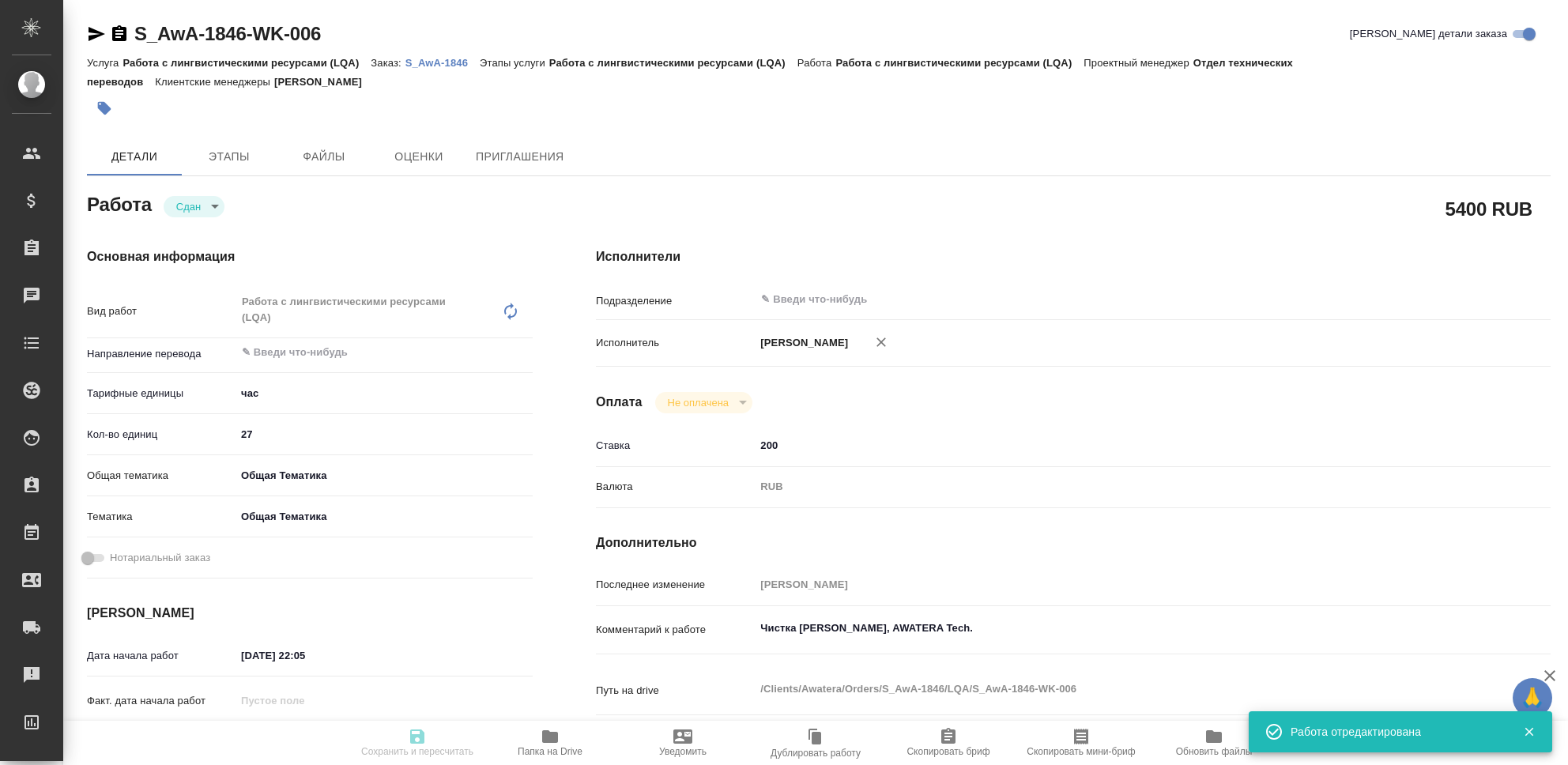
type input "obtem"
type input "6012b1ca196b0e5c9229a120"
type input "29.09.2025 22:05"
type input "30.09.2025 23:54"
type input "29.09.2025 22:06"
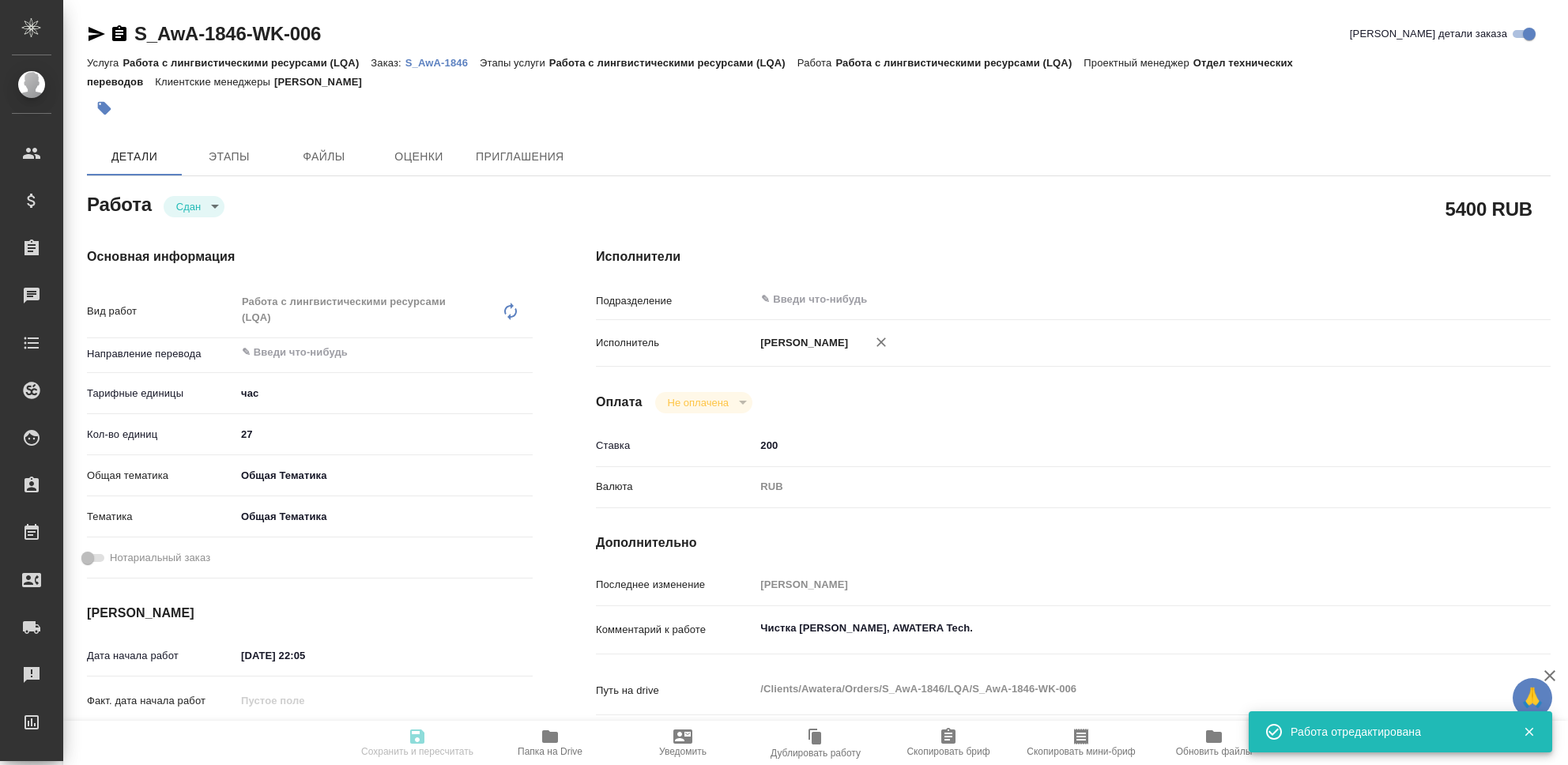
type input "30.09.2025 23:54"
type input "notPayed"
type input "200"
type input "RUB"
type input "[PERSON_NAME]"
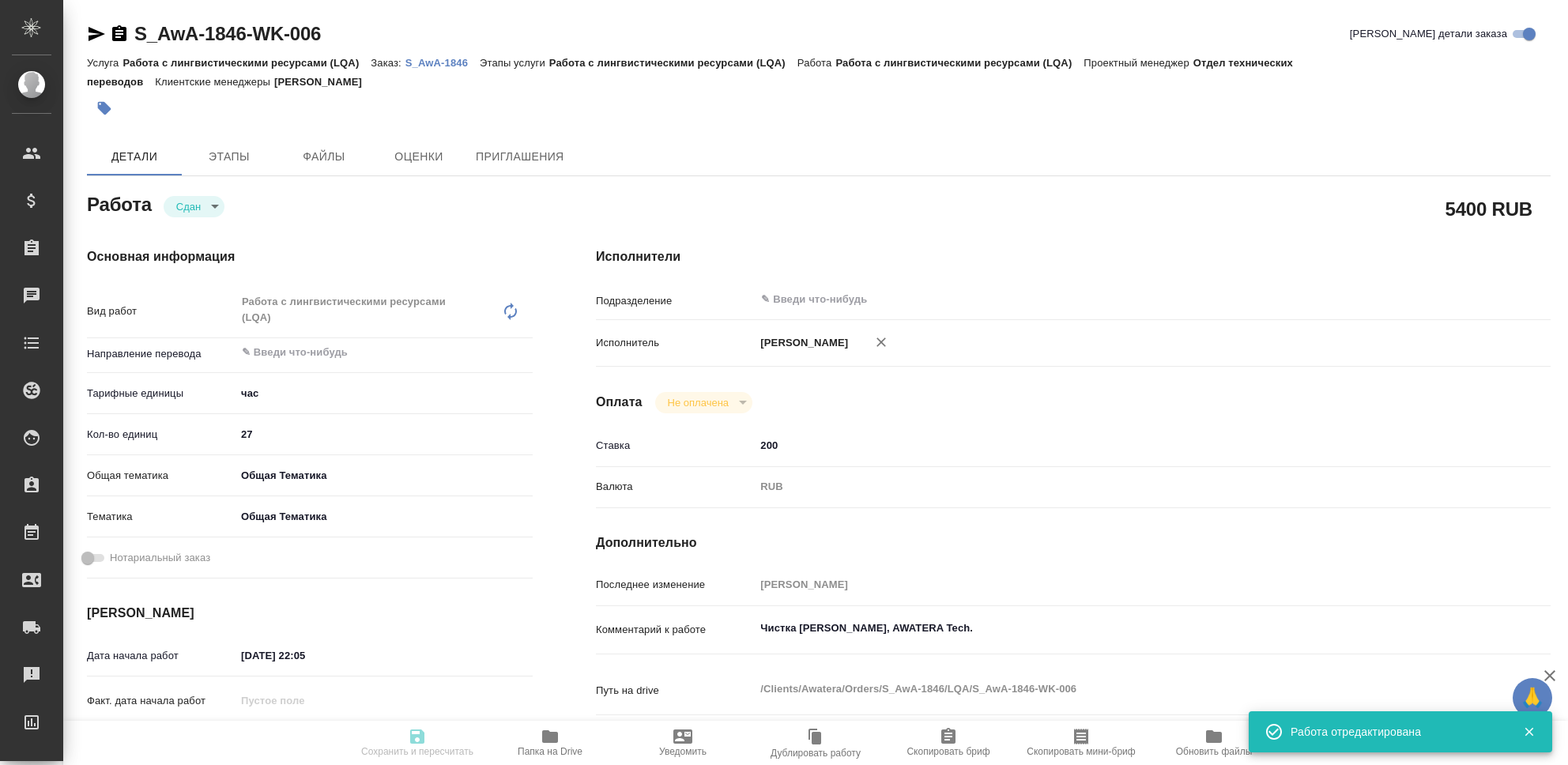
type textarea "Чистка ТМ Любятово, AWATERA Tech."
type textarea "x"
type textarea "/Clients/Awatera/Orders/S_AwA-1846/LQA/S_AwA-1846-WK-006"
type textarea "x"
type input "S_AwA-1846"
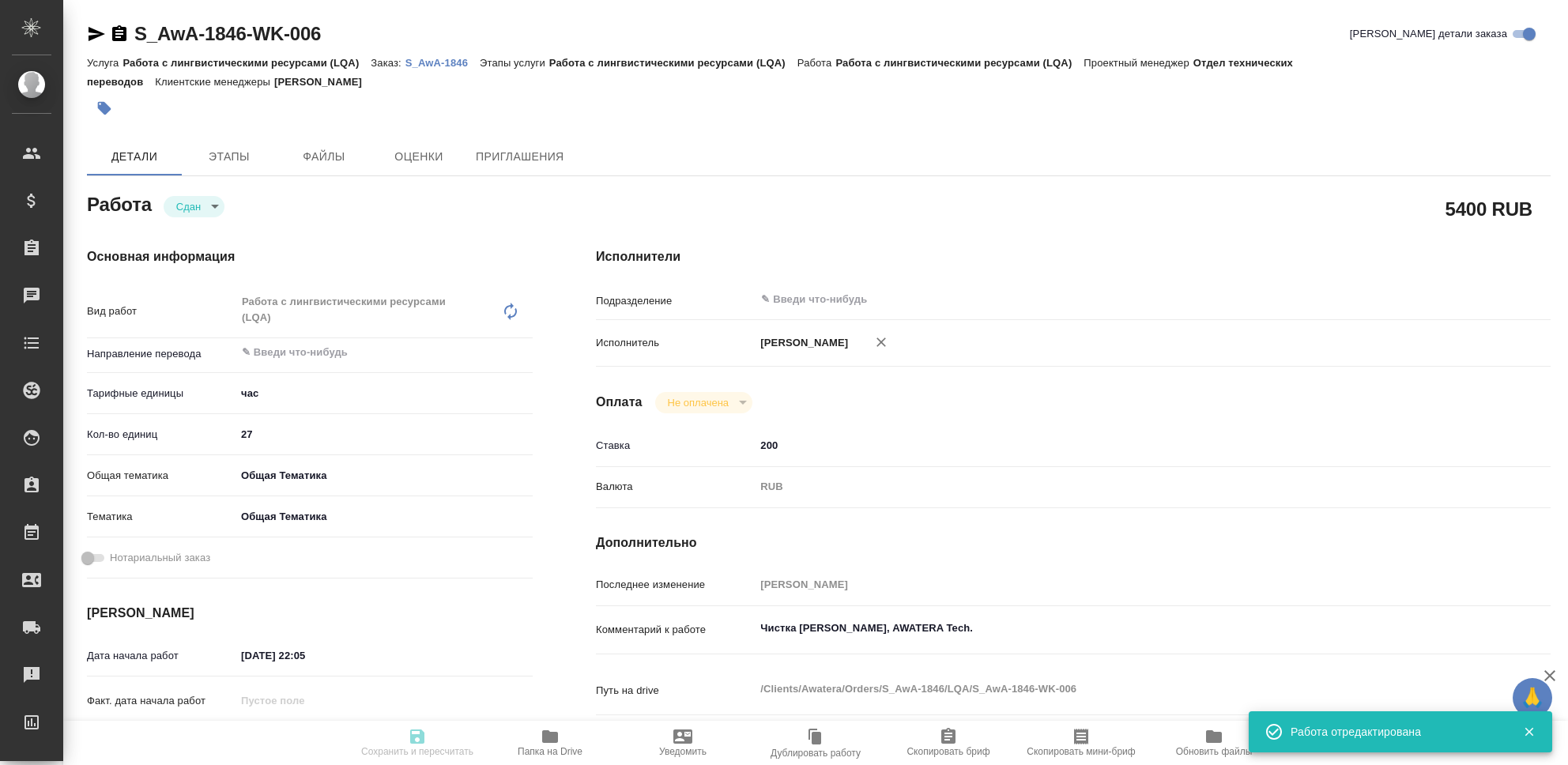
type input "Работа с лингвистическими ресурсами (LQA)"
type input "[PERSON_NAME]"
type input "/Clients/Awatera/Orders/S_AwA-1846"
type textarea "x"
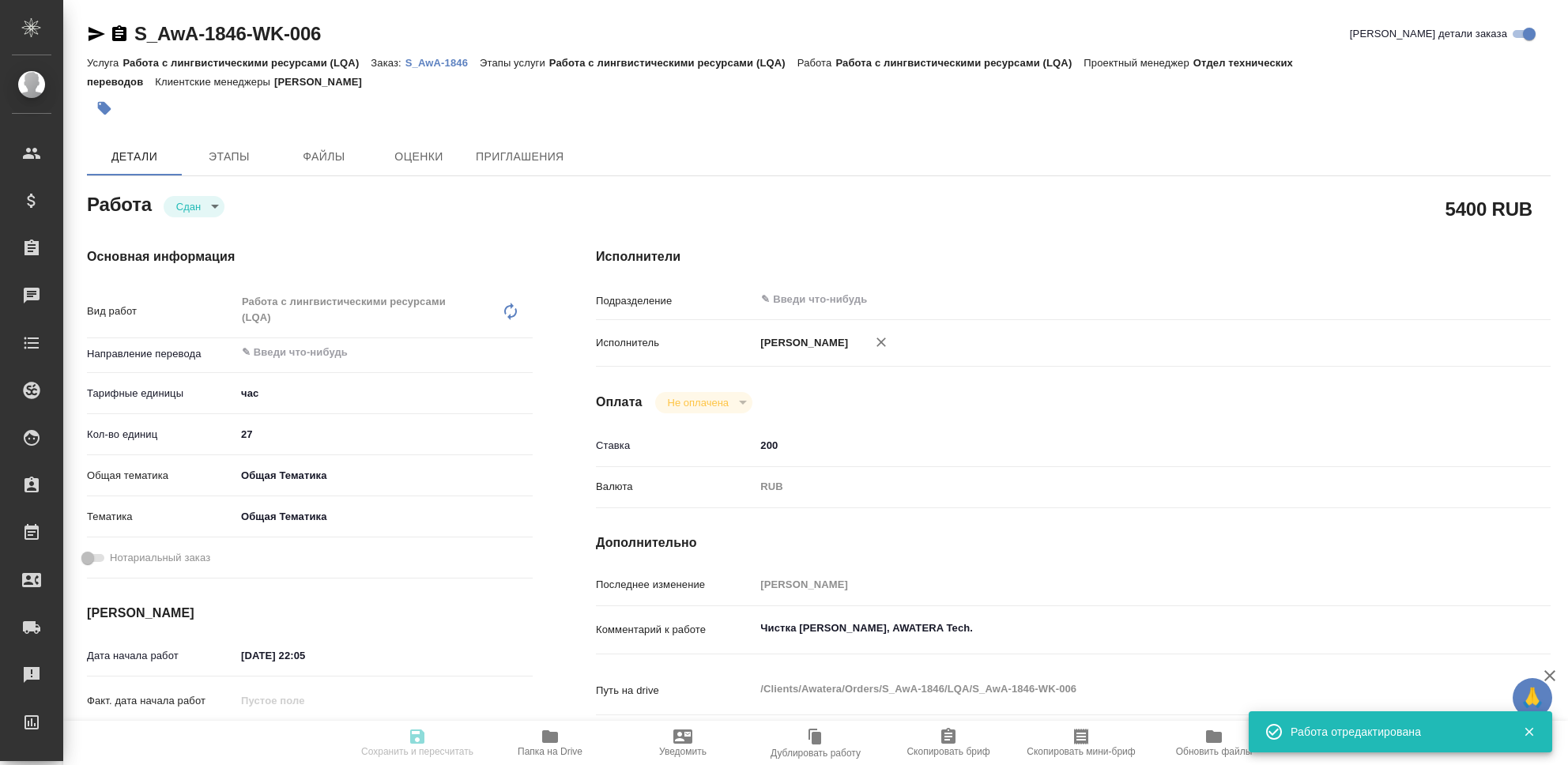
type textarea "x"
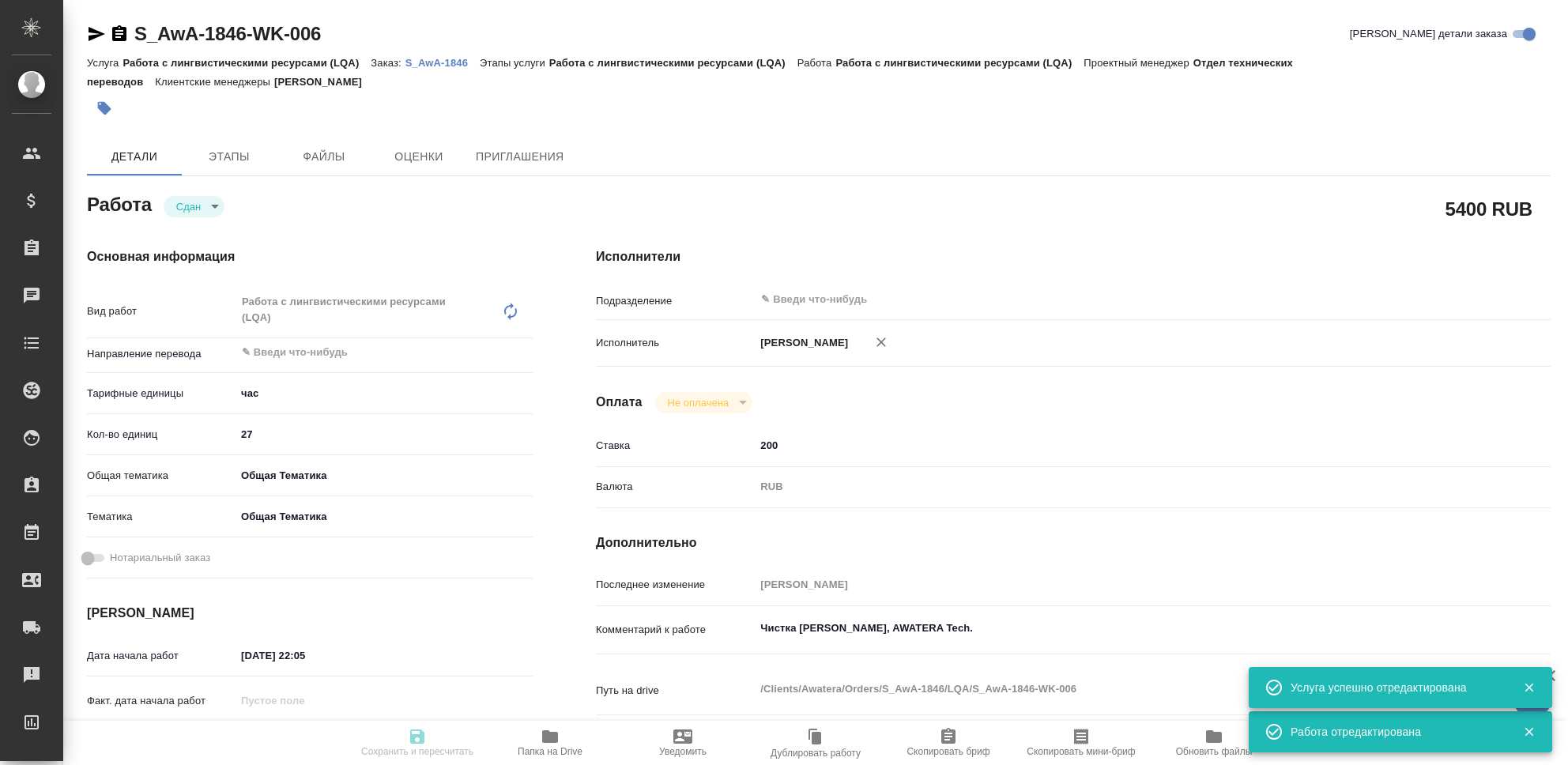
type textarea "x"
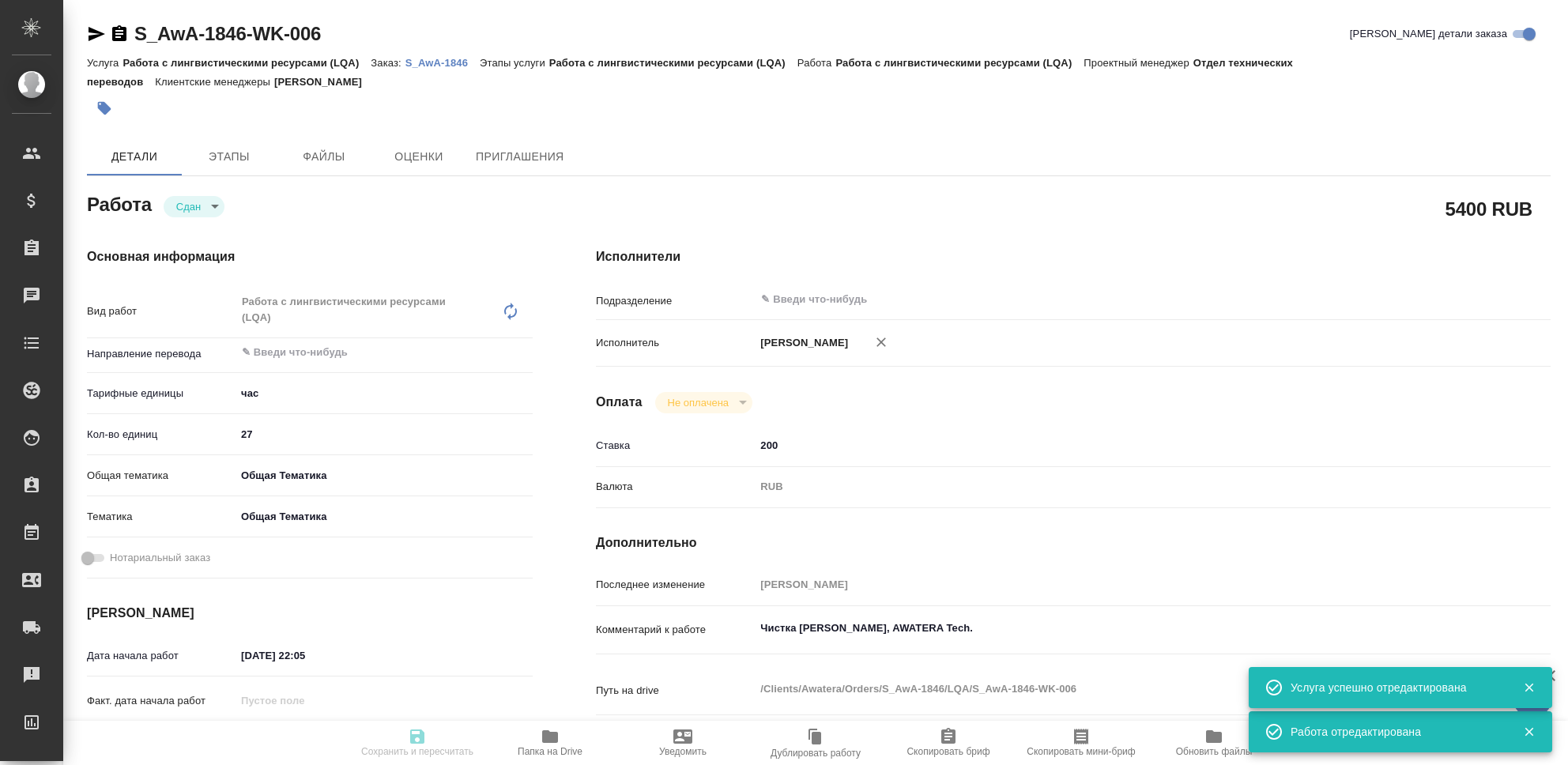
type textarea "x"
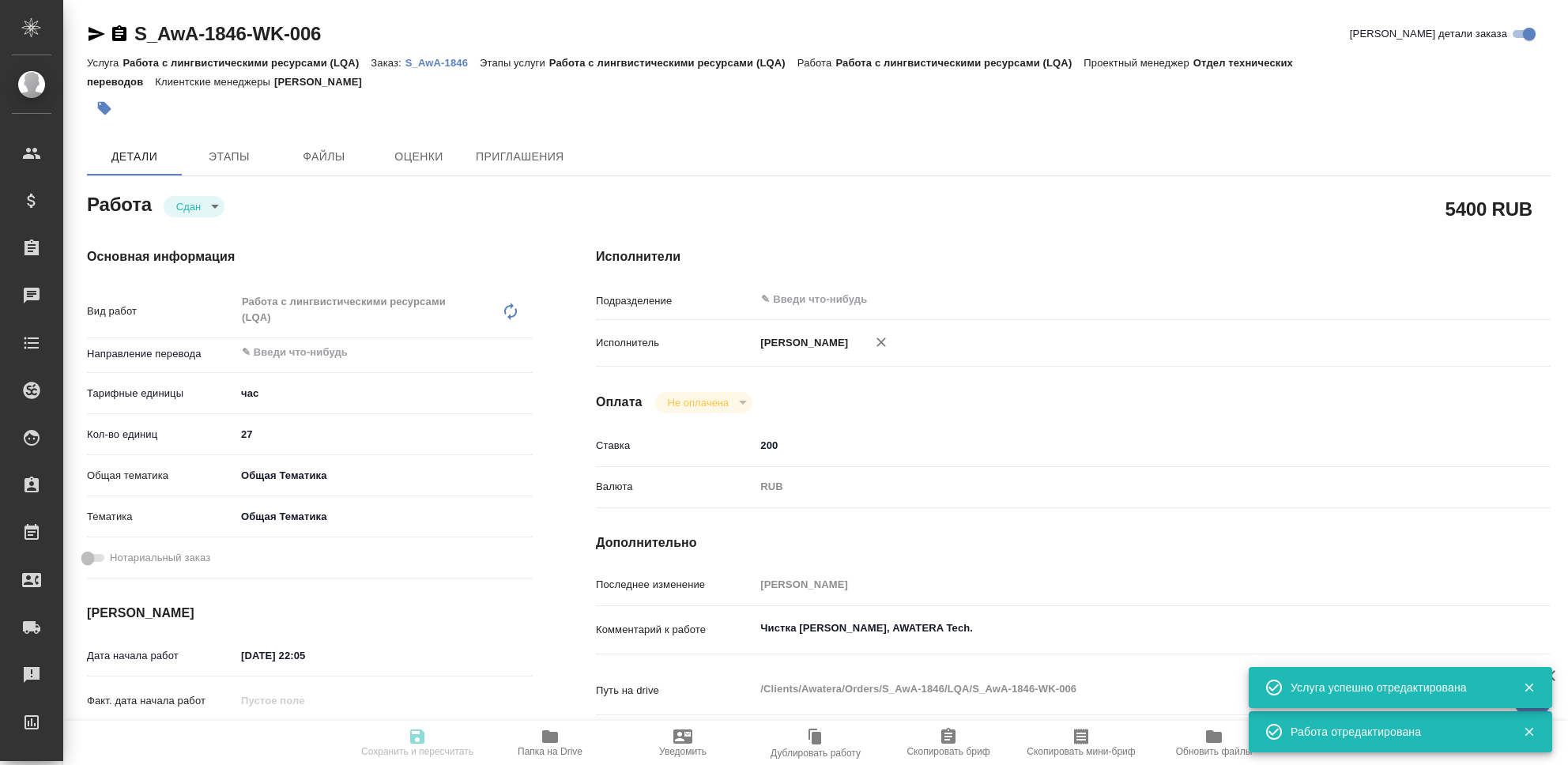
type textarea "x"
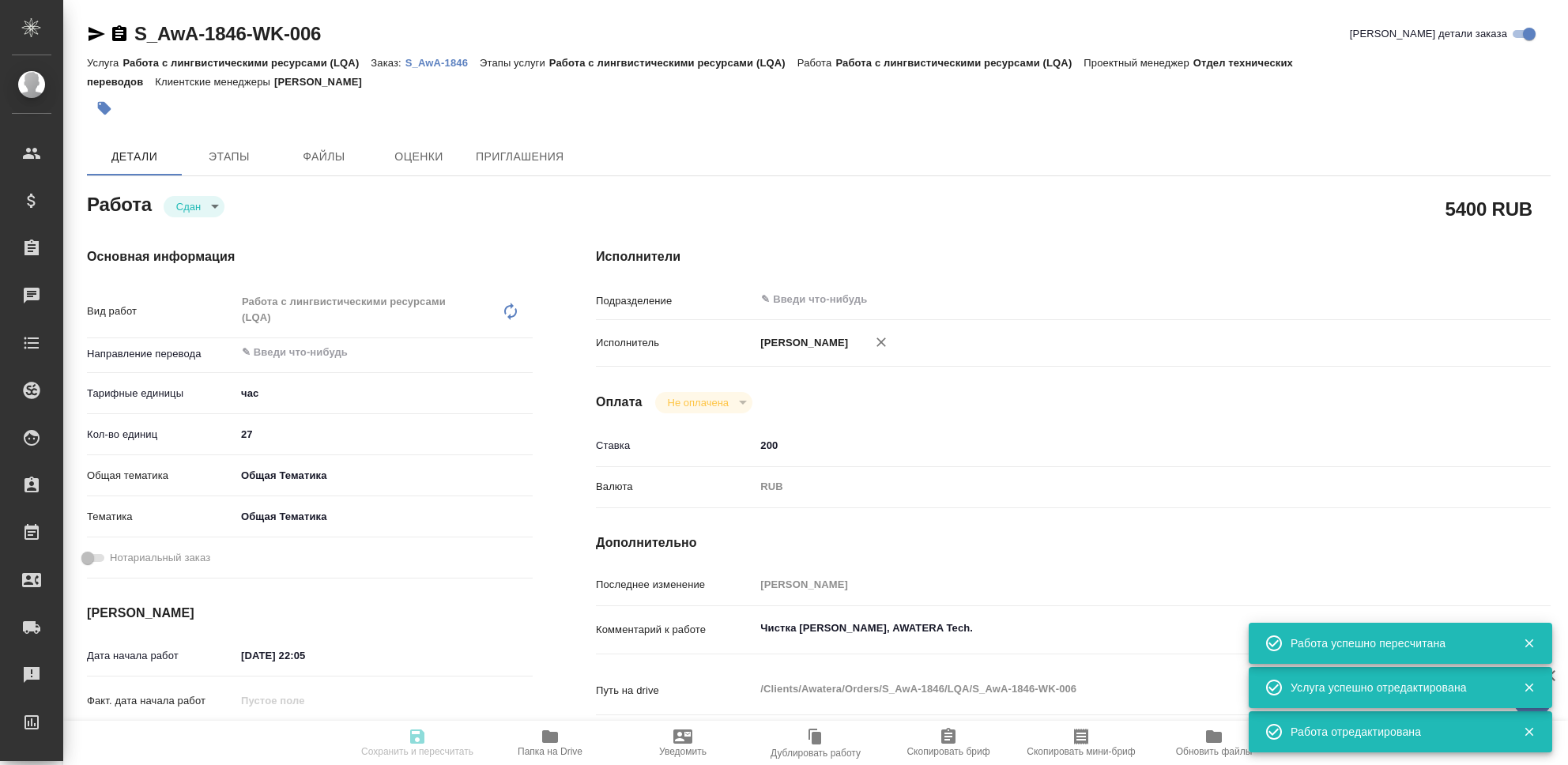
type textarea "x"
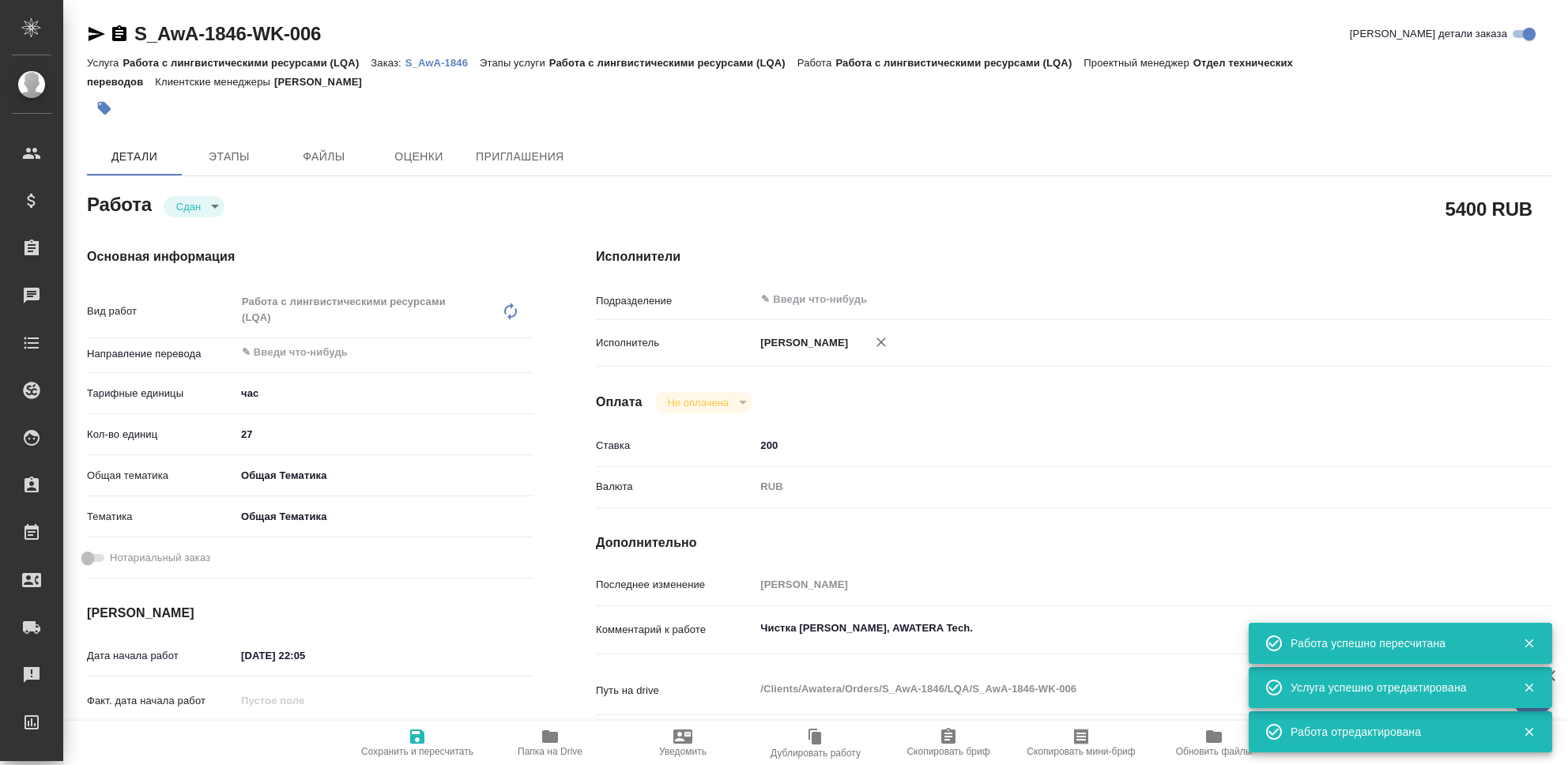
type input "closed"
type textarea "Работа с лингвистическими ресурсами (LQA)"
type textarea "x"
type input "5a8b1489cc6b4906c91bfd93"
type input "27"
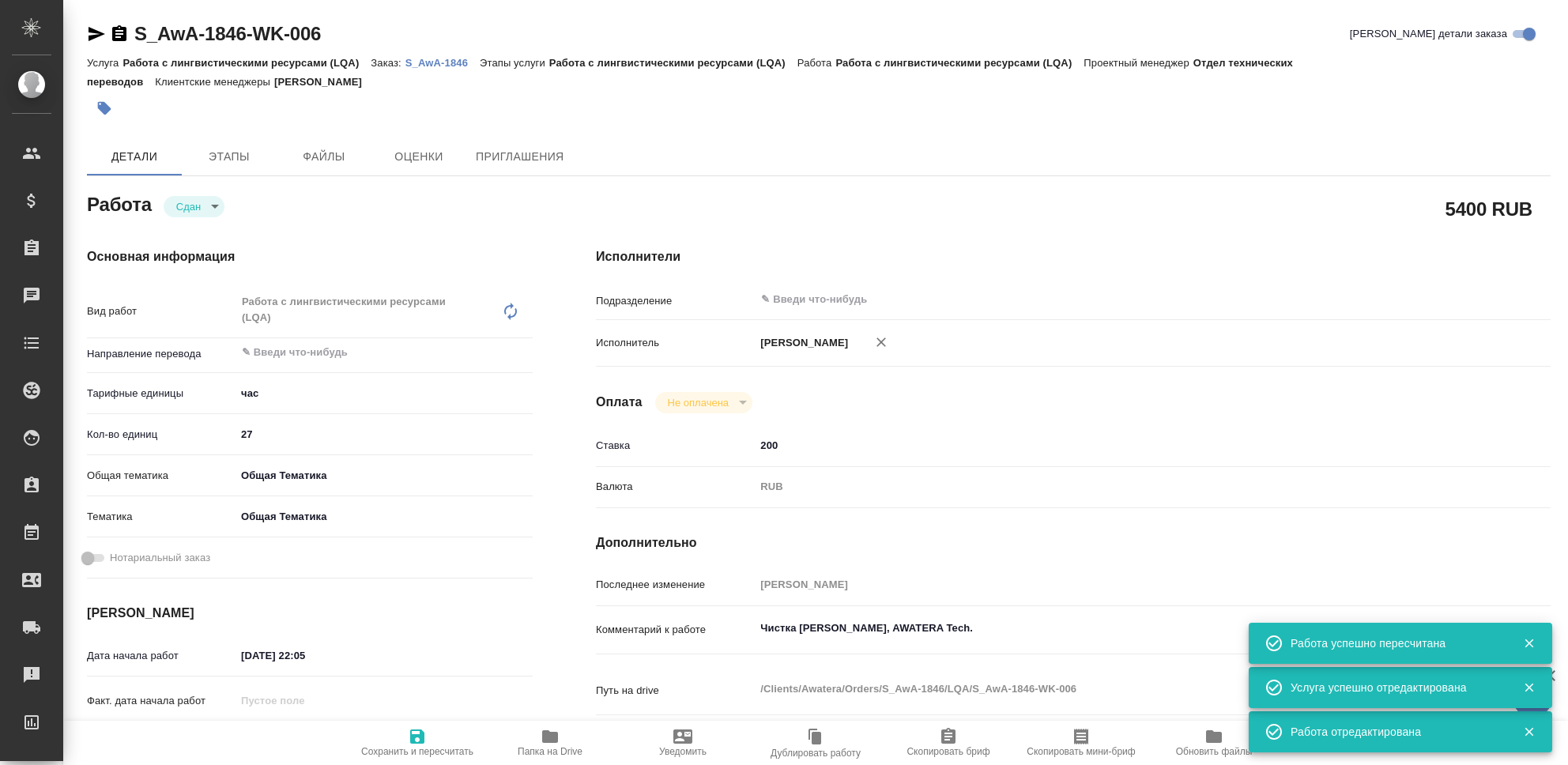
type input "obtem"
type input "6012b1ca196b0e5c9229a120"
type input "29.09.2025 22:05"
type input "30.09.2025 23:54"
type input "29.09.2025 22:06"
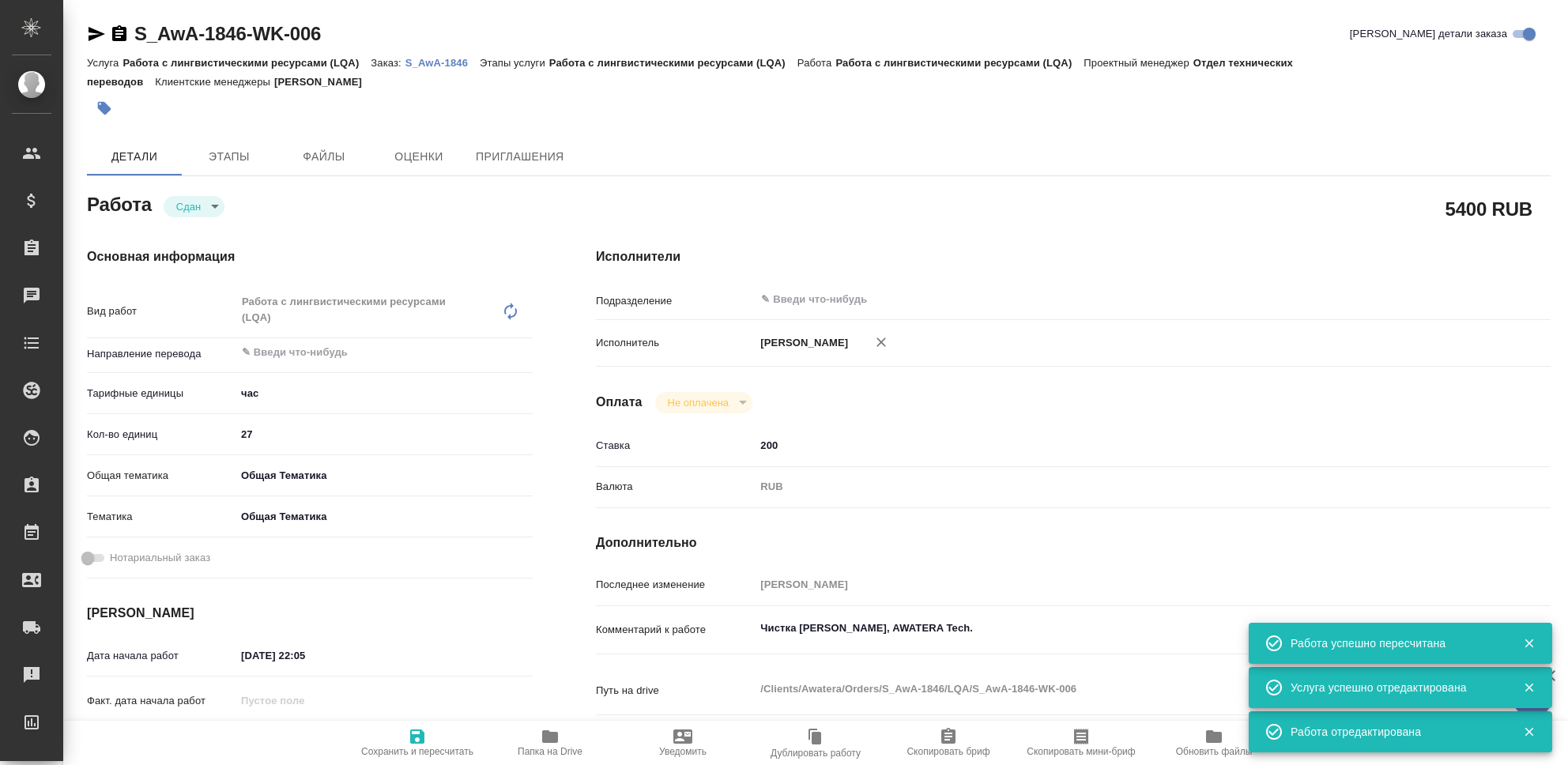
type input "30.09.2025 23:54"
type input "notPayed"
type input "200"
type input "RUB"
type input "[PERSON_NAME]"
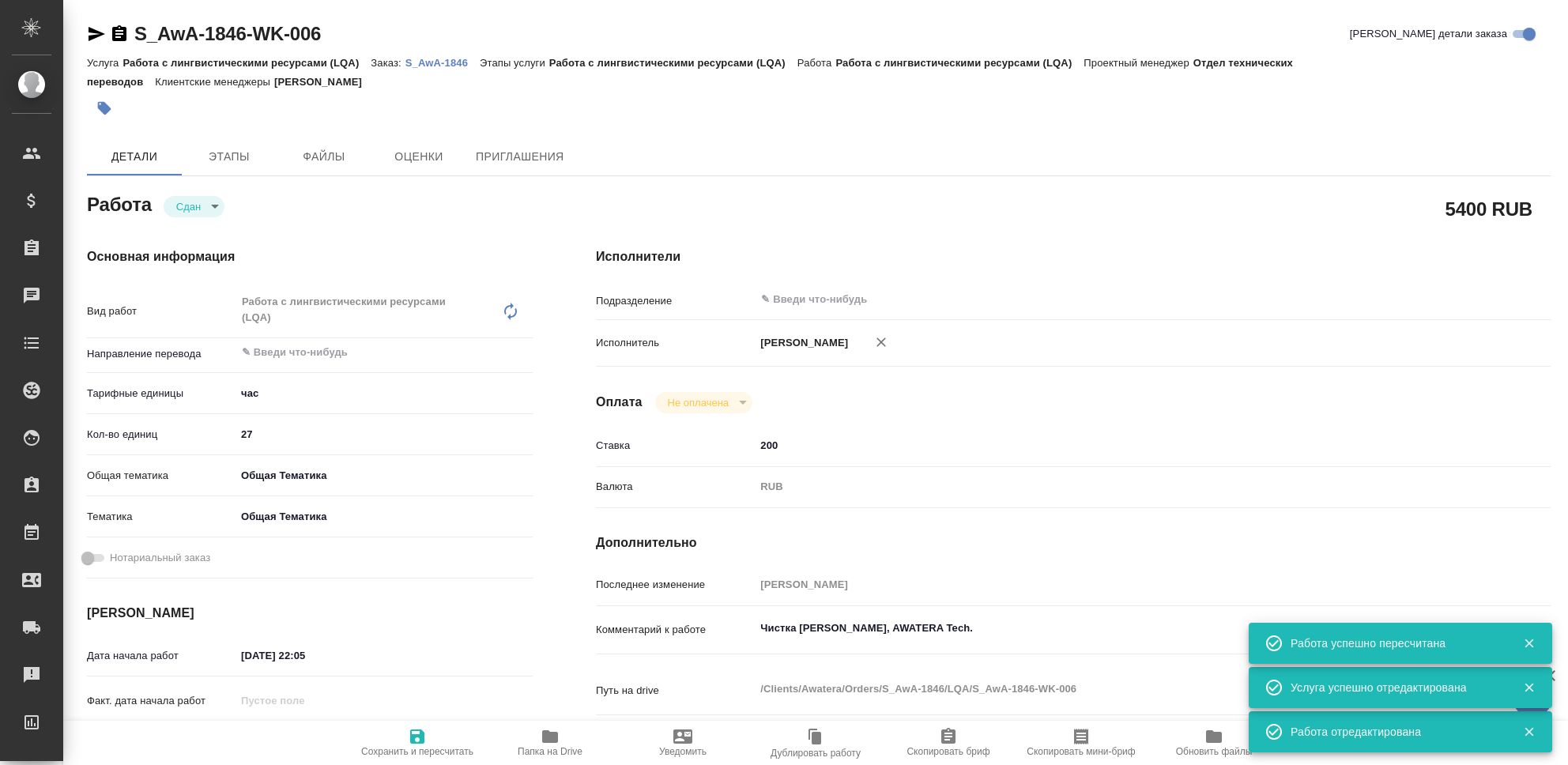
type textarea "Чистка ТМ Любятово, AWATERA Tech."
type textarea "x"
type textarea "/Clients/Awatera/Orders/S_AwA-1846/LQA/S_AwA-1846-WK-006"
type textarea "x"
type input "S_AwA-1846"
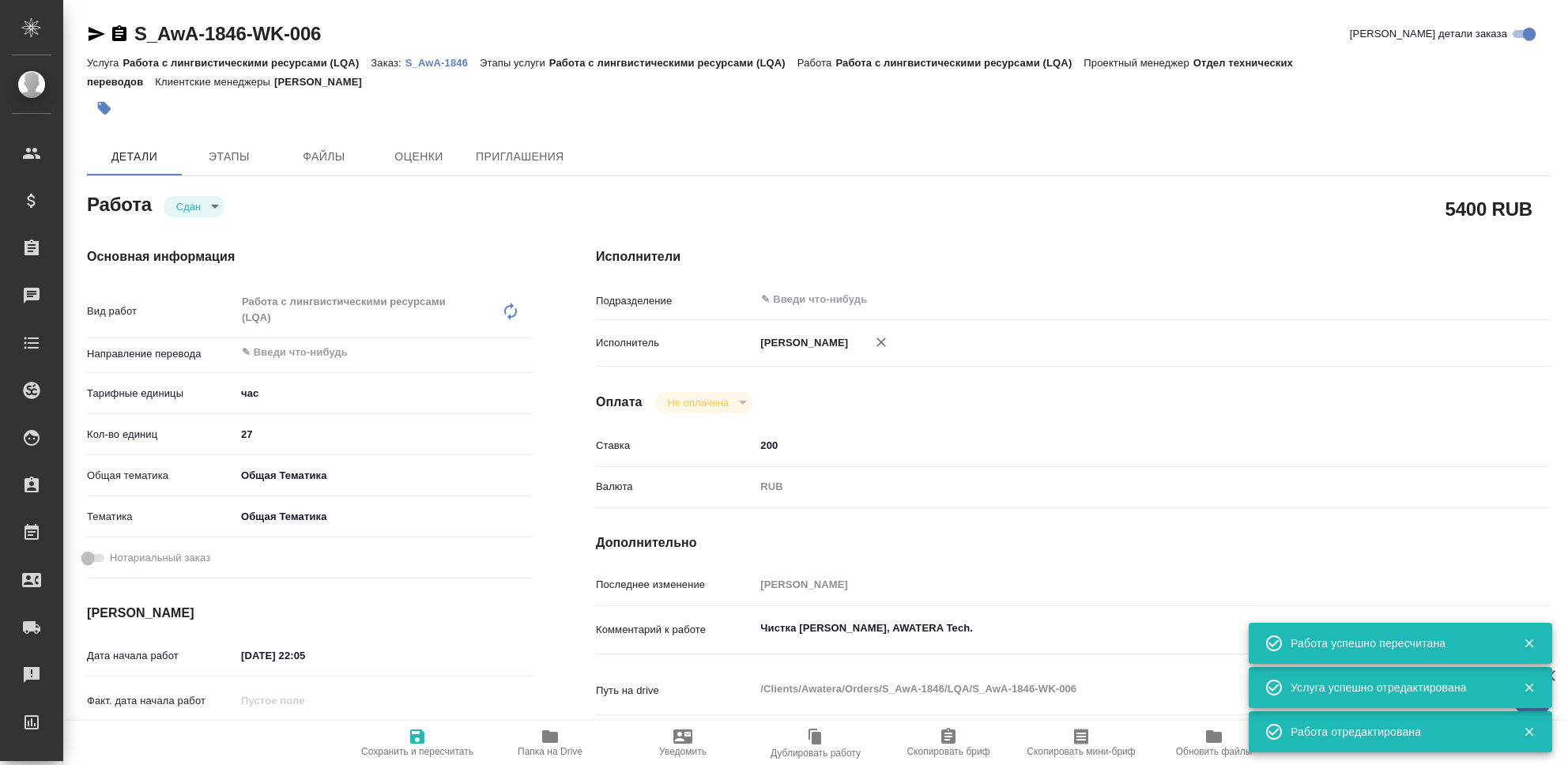
type input "Работа с лингвистическими ресурсами (LQA)"
type input "[PERSON_NAME]"
type input "/Clients/Awatera/Orders/S_AwA-1846"
type textarea "x"
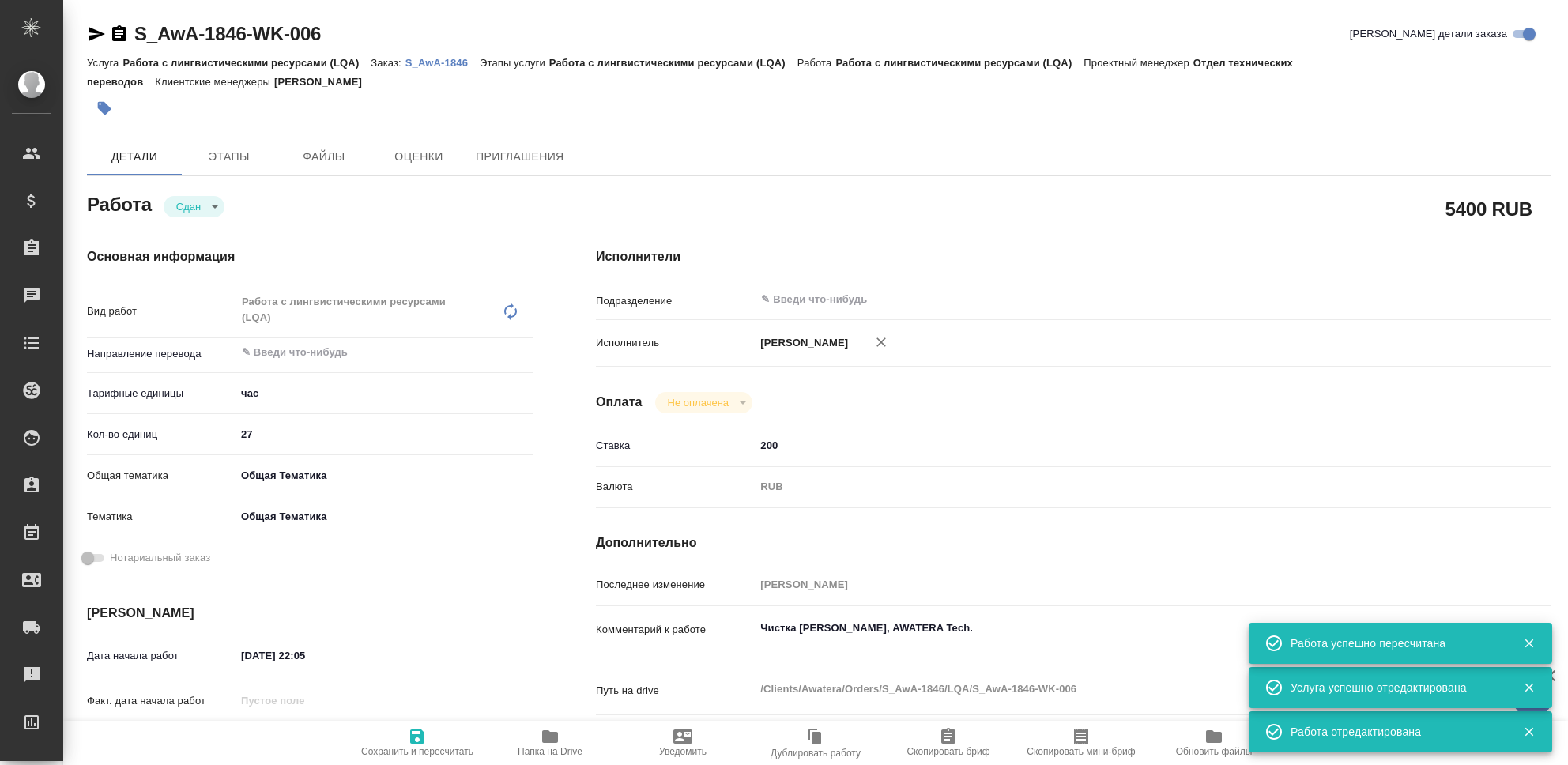
type textarea "x"
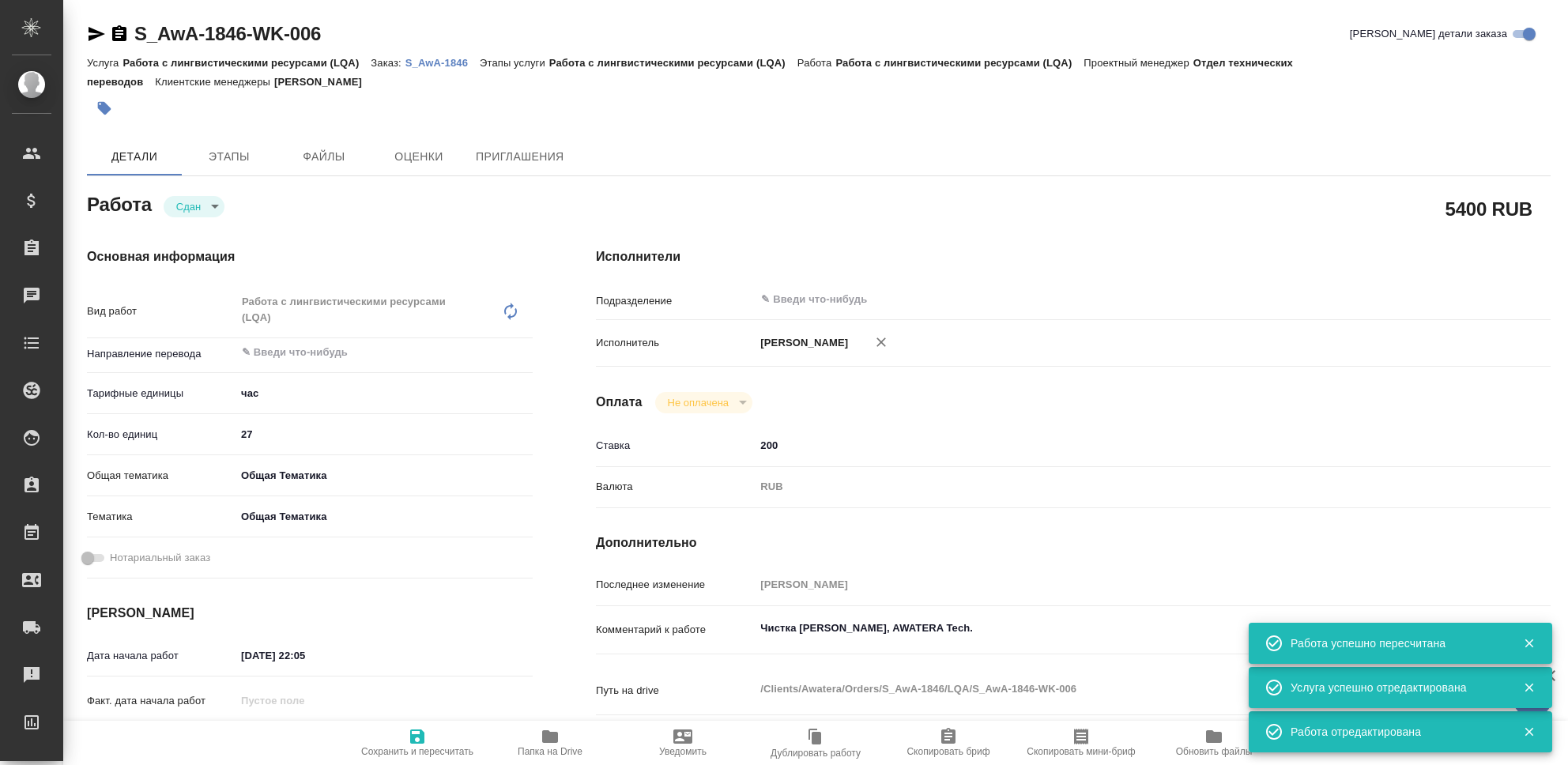
type textarea "x"
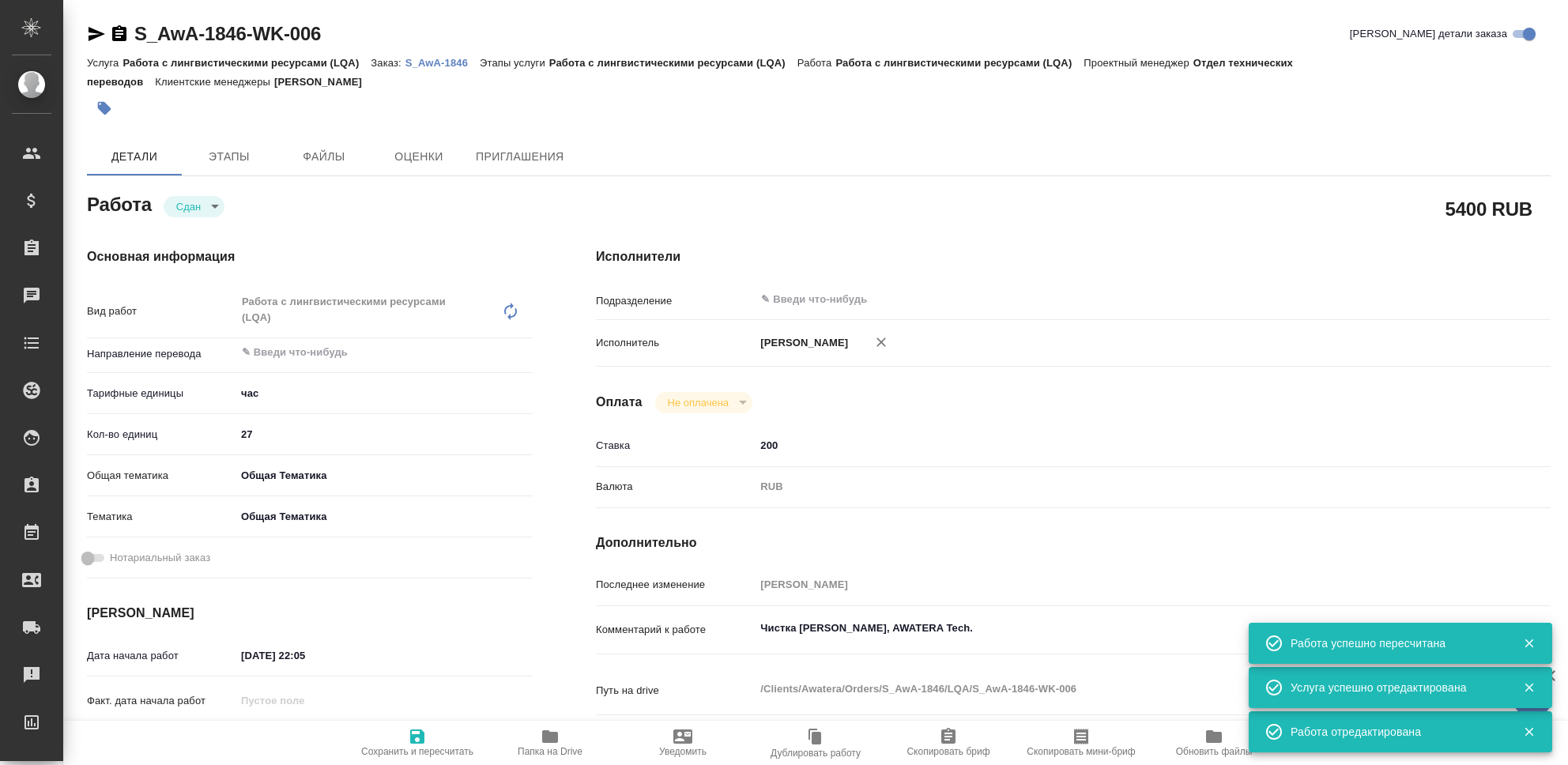
type textarea "x"
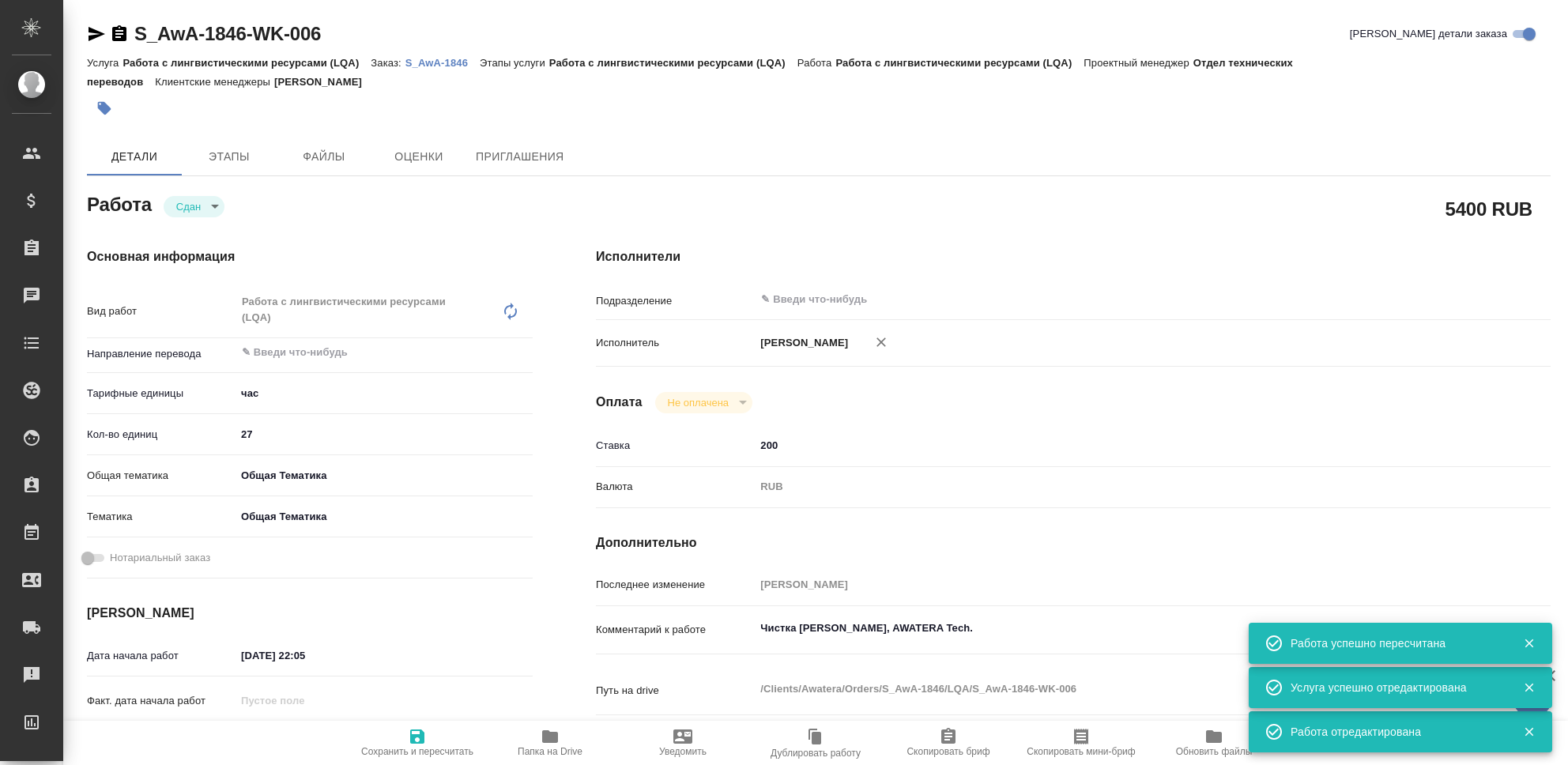
type textarea "x"
